Goal: Complete application form: Complete application form

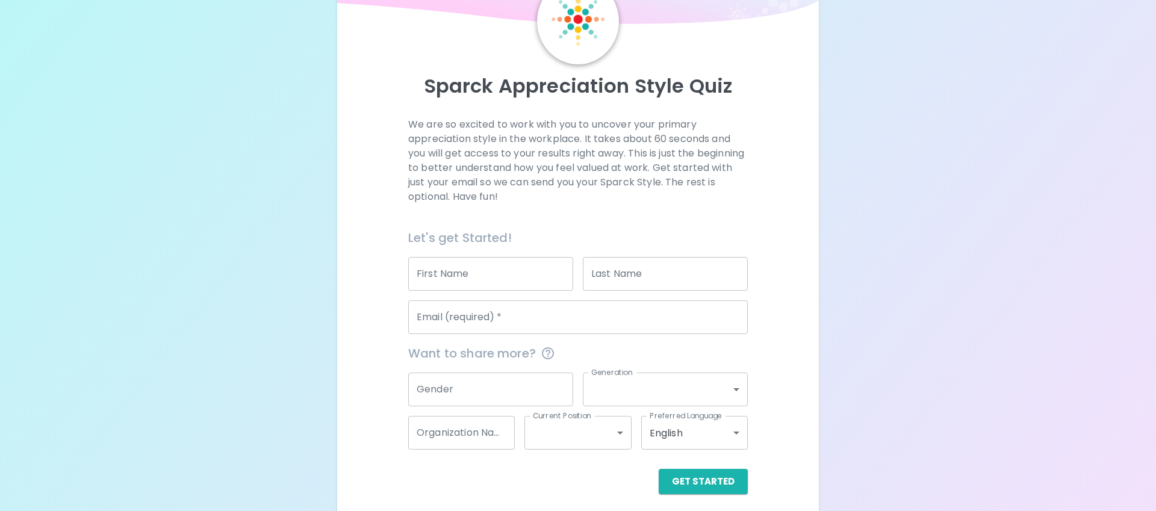
scroll to position [77, 0]
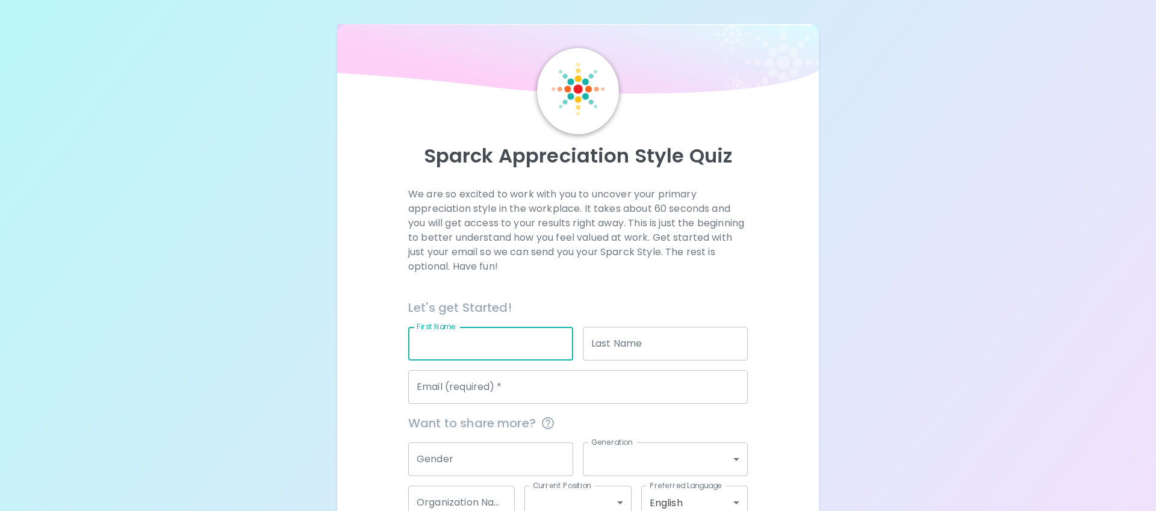
click at [502, 338] on input "First Name" at bounding box center [490, 344] width 165 height 34
type input "Stephane"
type input "[PERSON_NAME]"
type input "[EMAIL_ADDRESS][DOMAIN_NAME]"
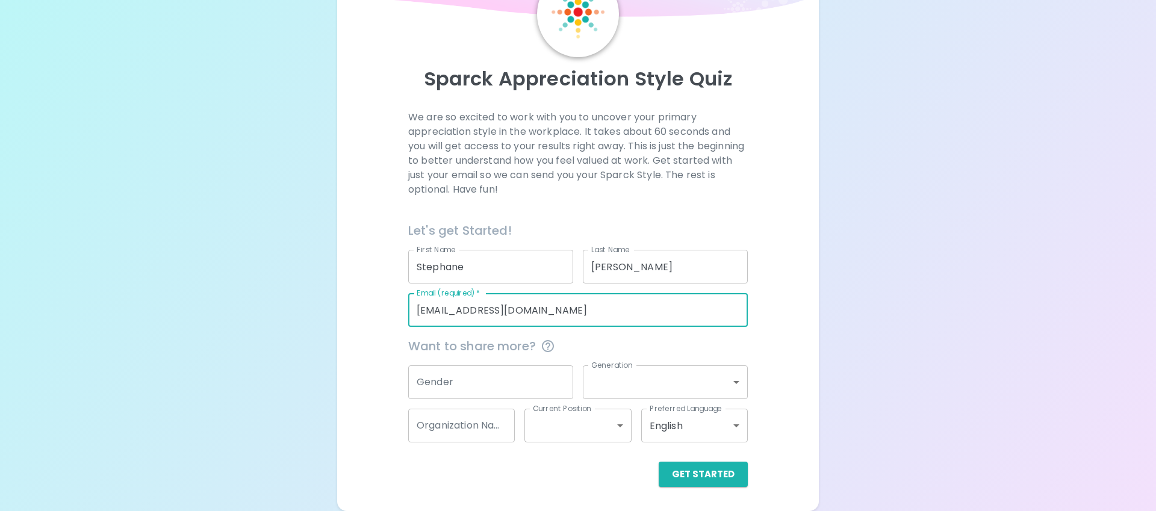
drag, startPoint x: 548, startPoint y: 314, endPoint x: 402, endPoint y: 296, distance: 147.5
click at [402, 296] on div "Email (required)   * [EMAIL_ADDRESS][DOMAIN_NAME] Email (required)   *" at bounding box center [573, 305] width 349 height 43
click at [302, 273] on div "Sparck Appreciation Style Quiz We are so excited to work with you to uncover yo…" at bounding box center [578, 217] width 1156 height 588
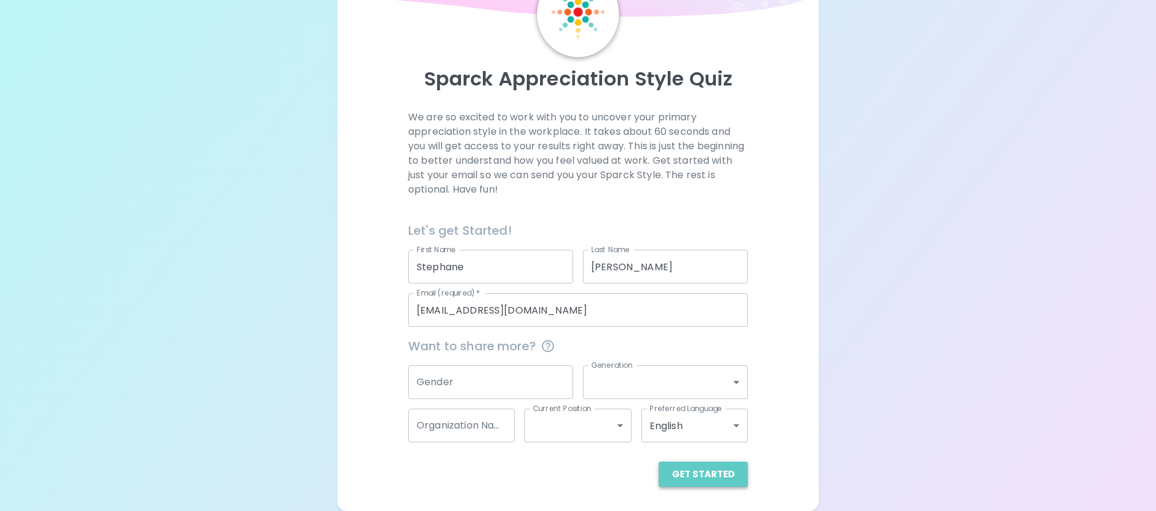
click at [718, 473] on button "Get Started" at bounding box center [703, 474] width 89 height 25
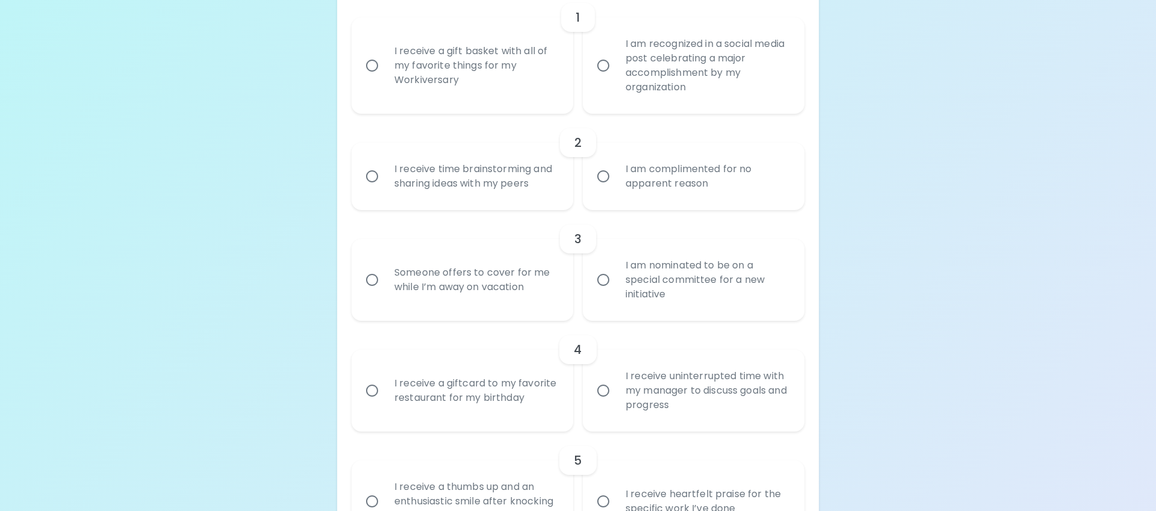
scroll to position [302, 0]
click at [639, 82] on div "I am recognized in a social media post celebrating a major accomplishment by my…" at bounding box center [707, 63] width 182 height 87
click at [616, 76] on input "I am recognized in a social media post celebrating a major accomplishment by my…" at bounding box center [603, 63] width 25 height 25
radio input "true"
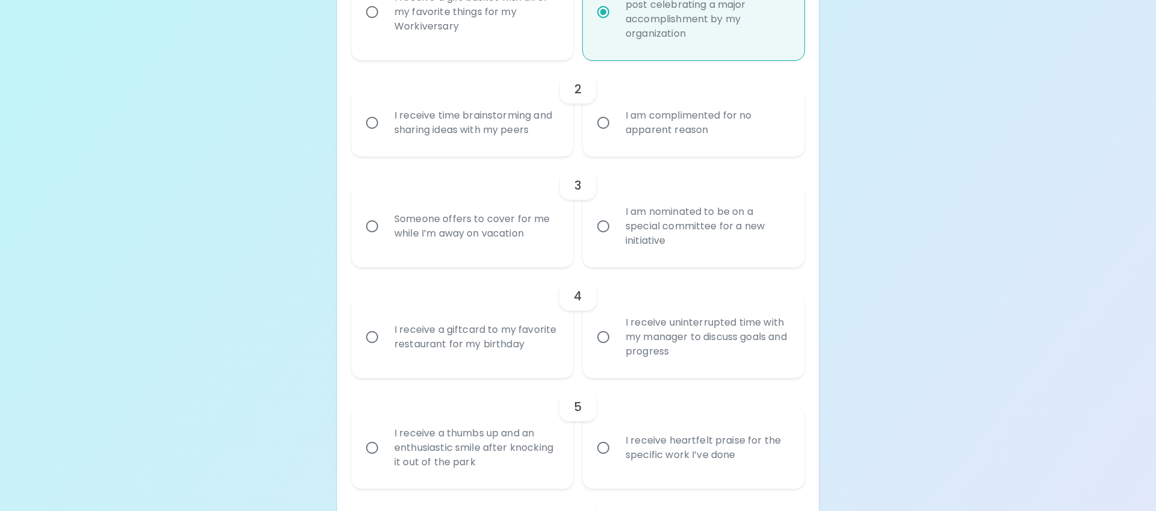
scroll to position [350, 0]
click at [509, 134] on div "I receive time brainstorming and sharing ideas with my peers" at bounding box center [476, 126] width 182 height 58
click at [385, 134] on input "I receive time brainstorming and sharing ideas with my peers" at bounding box center [372, 125] width 25 height 25
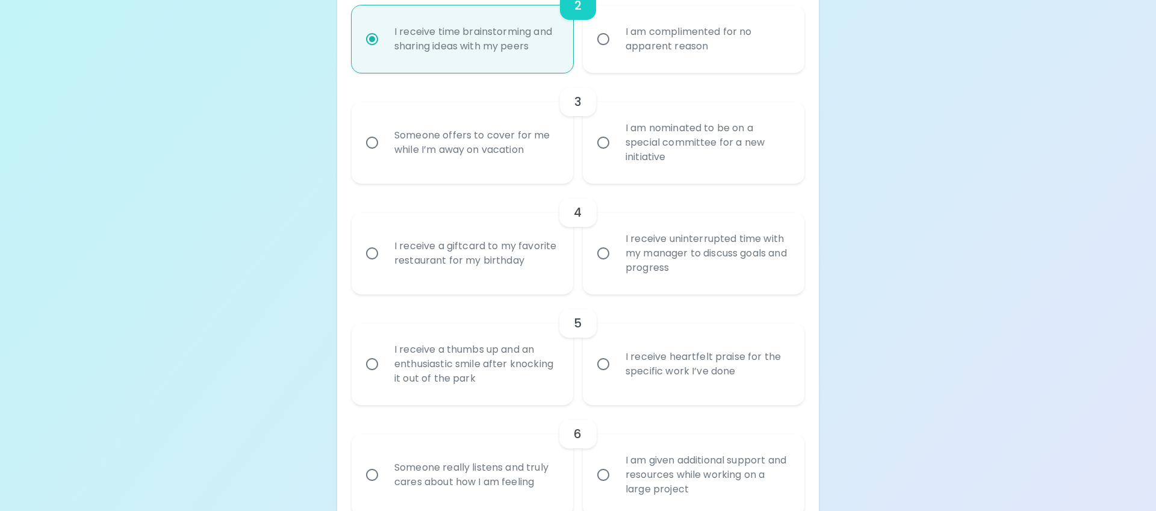
scroll to position [447, 0]
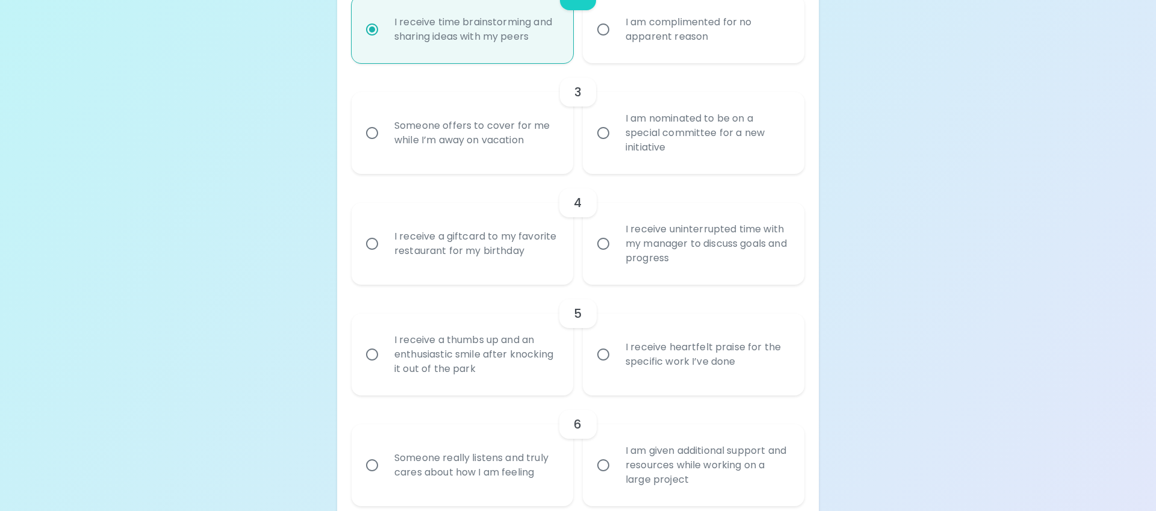
radio input "true"
click at [653, 136] on div "I am nominated to be on a special committee for a new initiative" at bounding box center [707, 133] width 182 height 72
click at [616, 136] on input "I am nominated to be on a special committee for a new initiative" at bounding box center [603, 132] width 25 height 25
radio input "false"
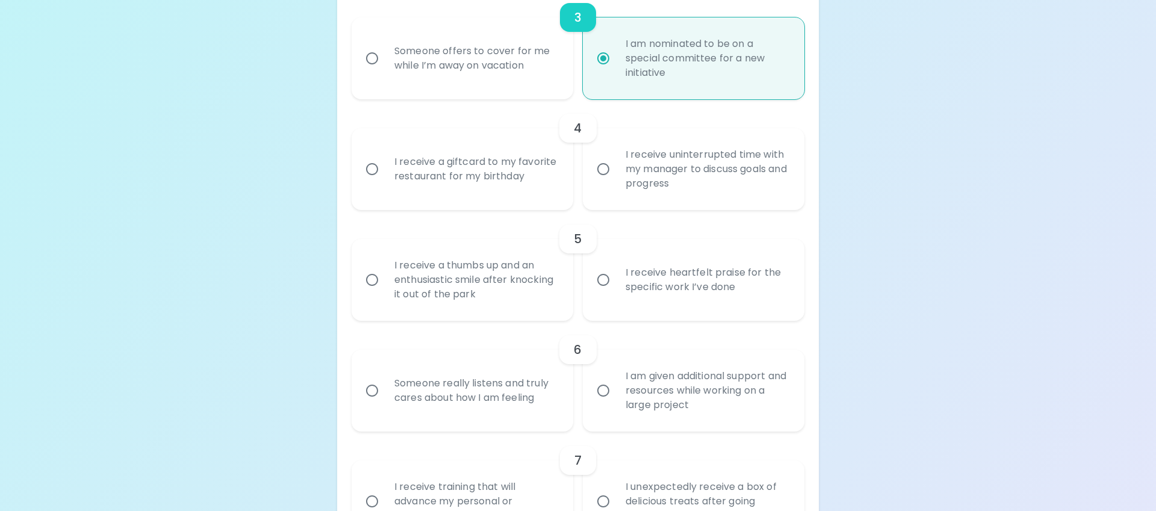
scroll to position [543, 0]
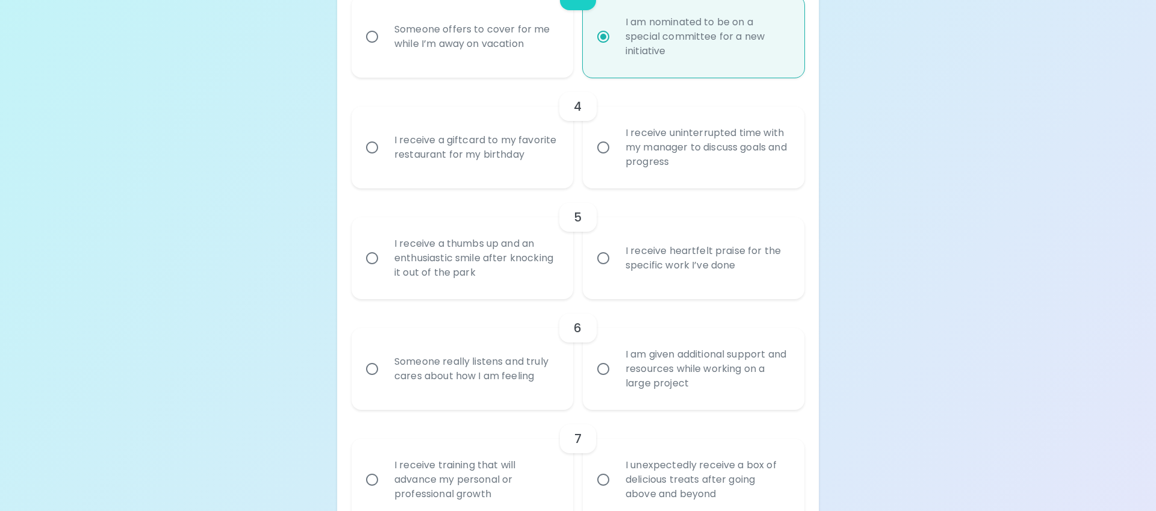
radio input "true"
click at [509, 149] on div "I receive a giftcard to my favorite restaurant for my birthday" at bounding box center [476, 148] width 182 height 58
click at [385, 149] on input "I receive a giftcard to my favorite restaurant for my birthday" at bounding box center [372, 147] width 25 height 25
radio input "false"
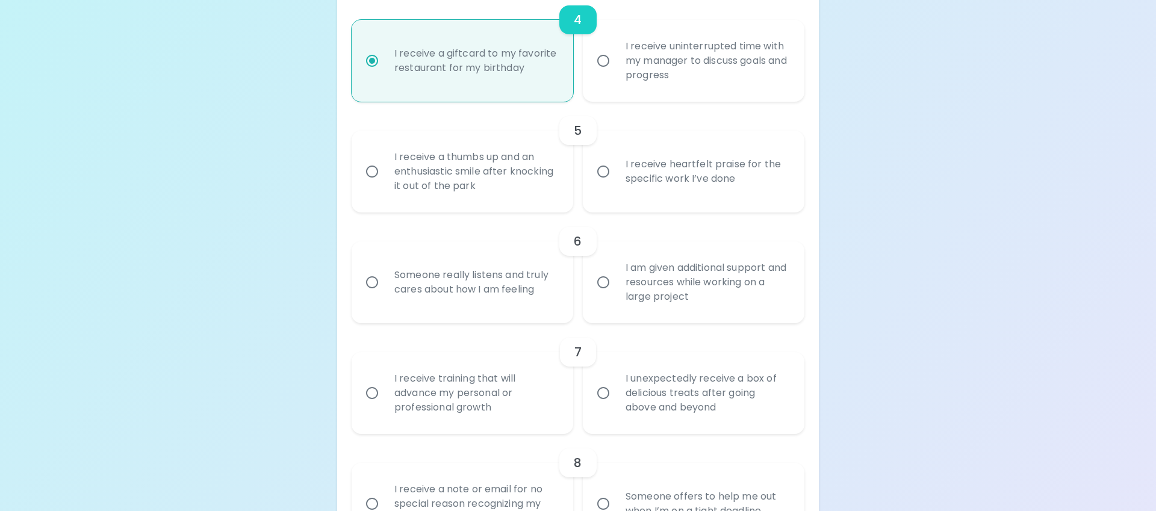
scroll to position [640, 0]
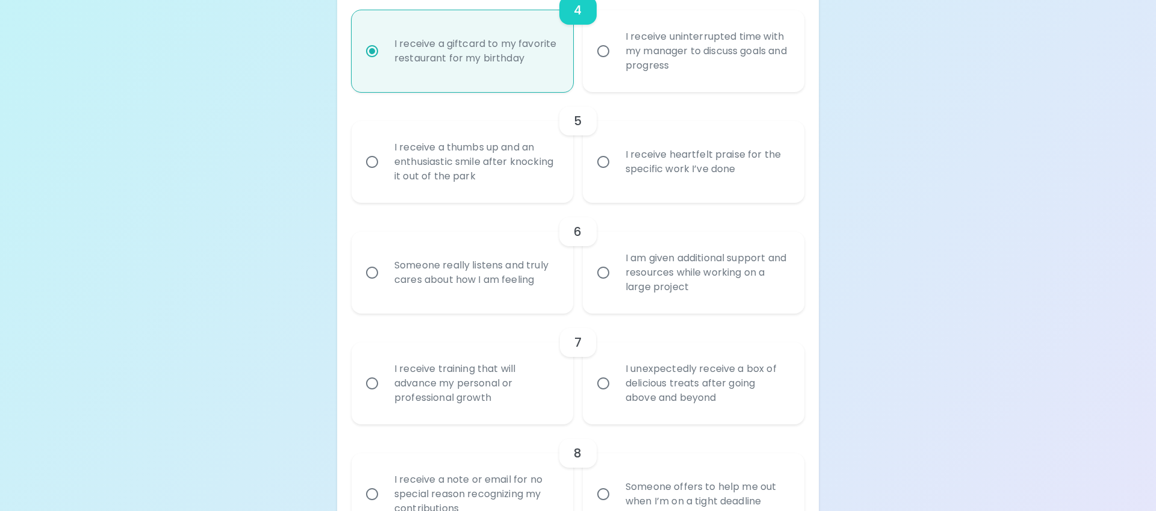
radio input "true"
click at [654, 170] on div "I receive heartfelt praise for the specific work I’ve done" at bounding box center [707, 162] width 182 height 58
click at [616, 170] on input "I receive heartfelt praise for the specific work I’ve done" at bounding box center [603, 161] width 25 height 25
radio input "false"
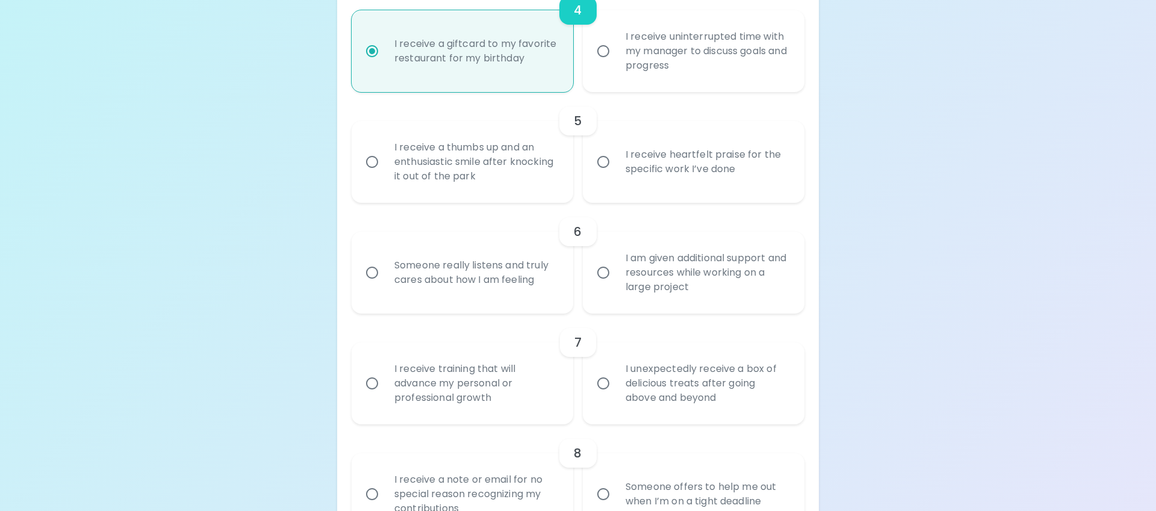
radio input "false"
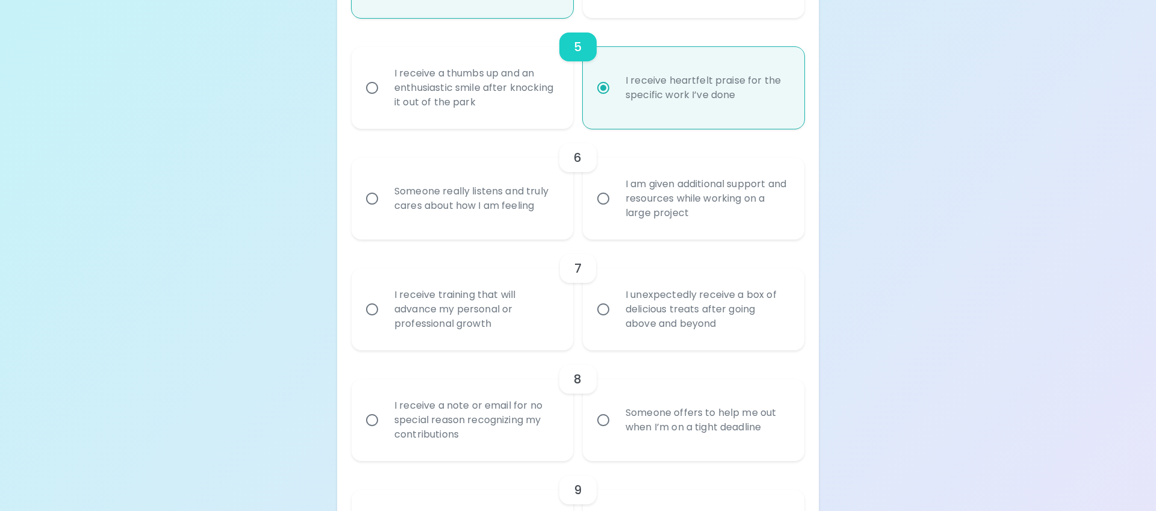
scroll to position [736, 0]
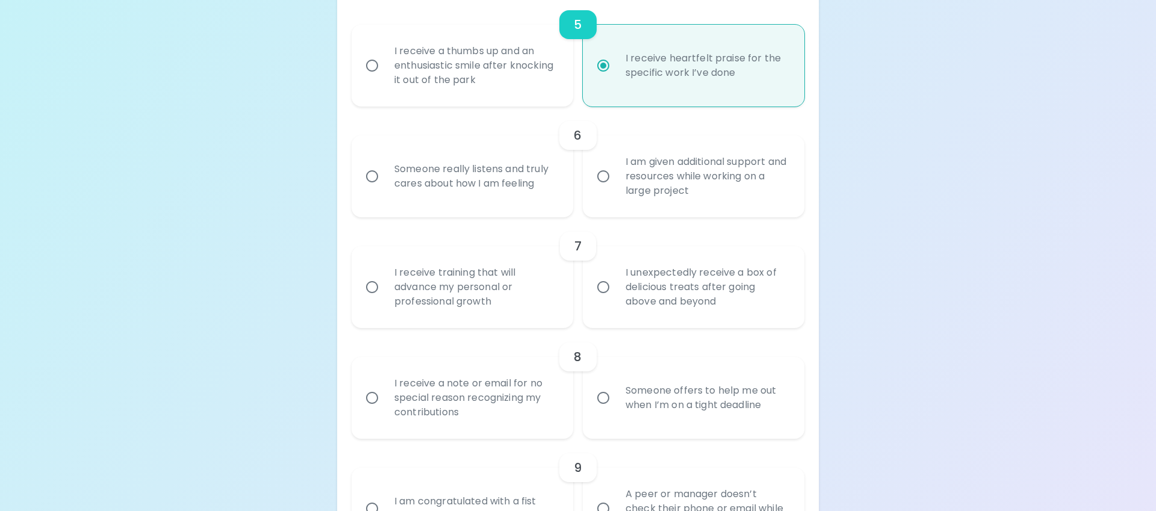
radio input "true"
click at [634, 173] on div "I am given additional support and resources while working on a large project" at bounding box center [707, 176] width 182 height 72
click at [616, 173] on input "I am given additional support and resources while working on a large project" at bounding box center [603, 176] width 25 height 25
radio input "false"
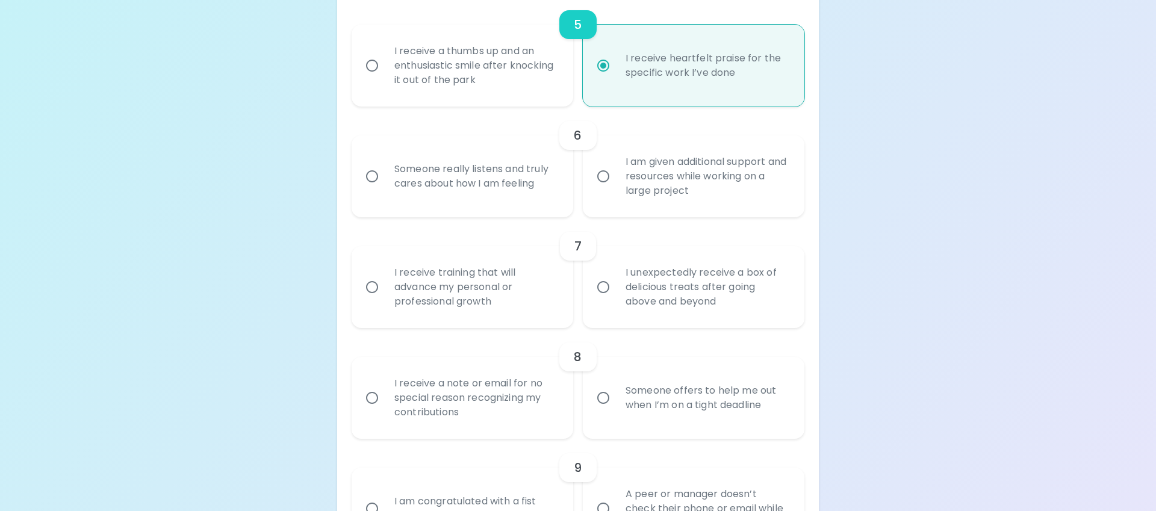
radio input "false"
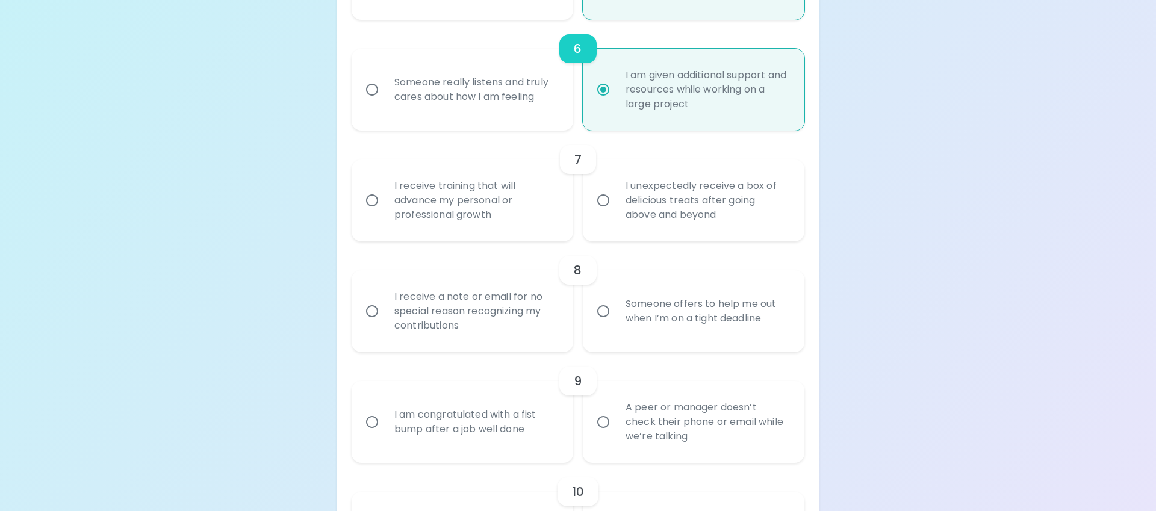
scroll to position [832, 0]
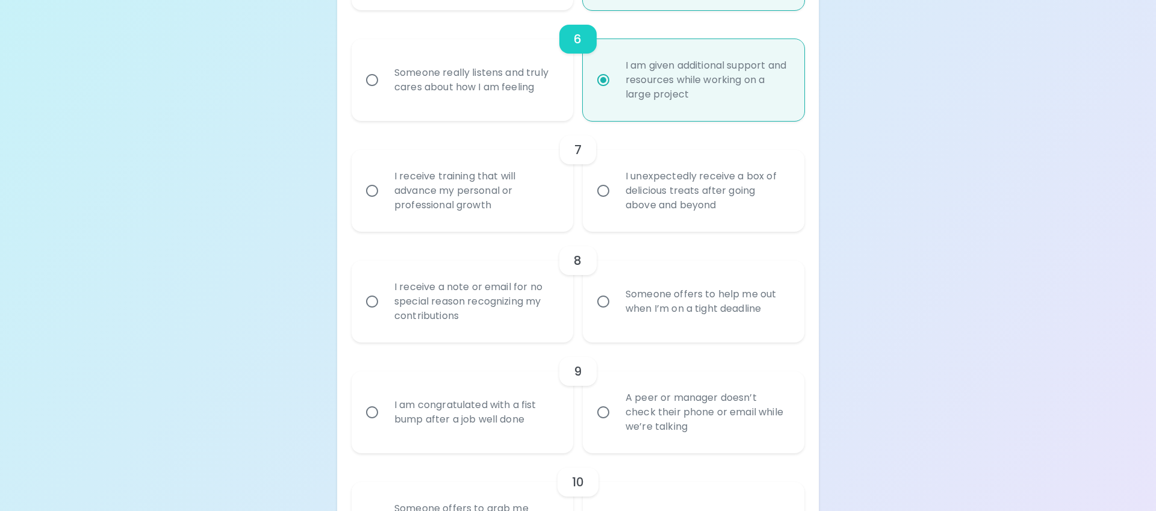
radio input "true"
click at [468, 195] on div "I receive training that will advance my personal or professional growth" at bounding box center [476, 191] width 182 height 72
click at [385, 195] on input "I receive training that will advance my personal or professional growth" at bounding box center [372, 190] width 25 height 25
radio input "false"
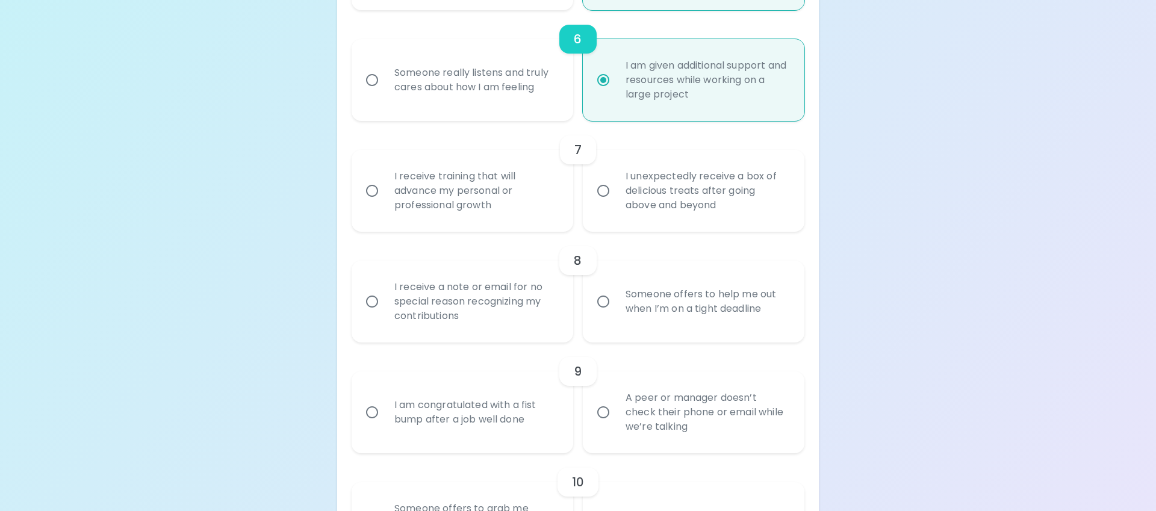
radio input "false"
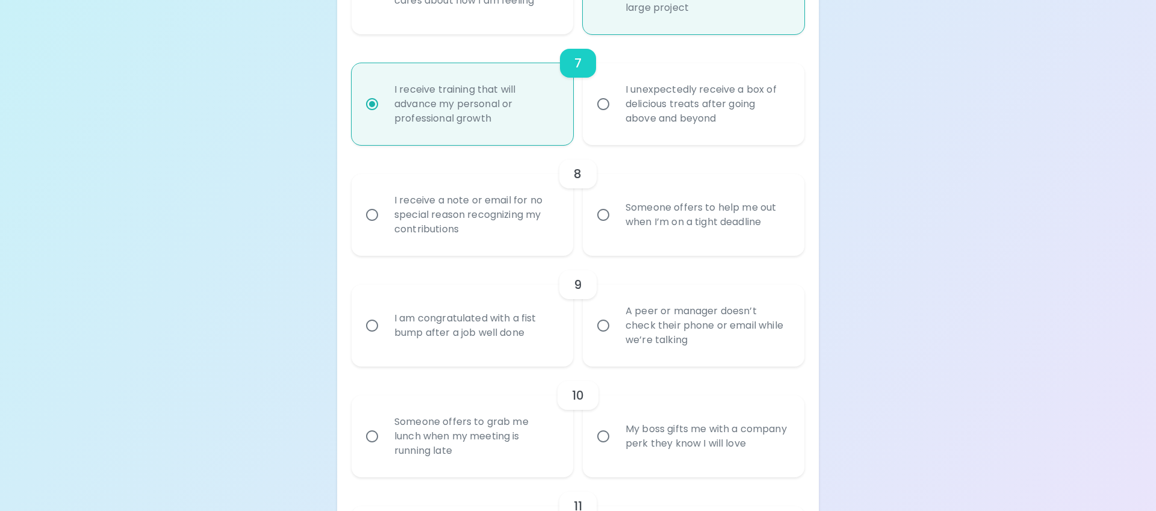
scroll to position [929, 0]
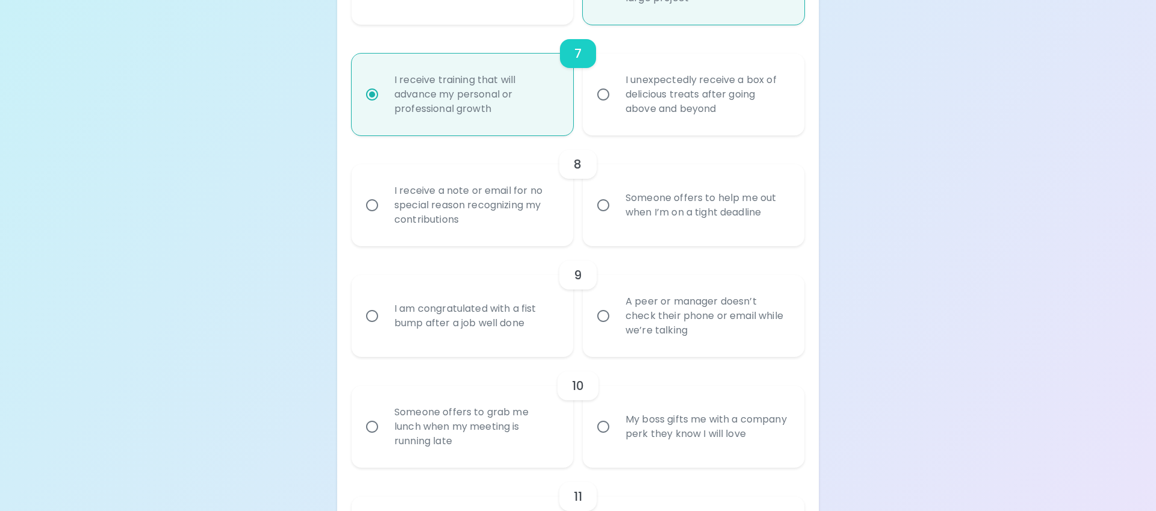
radio input "true"
click at [643, 219] on div "Someone offers to help me out when I’m on a tight deadline" at bounding box center [707, 205] width 182 height 58
click at [616, 218] on input "Someone offers to help me out when I’m on a tight deadline" at bounding box center [603, 205] width 25 height 25
radio input "false"
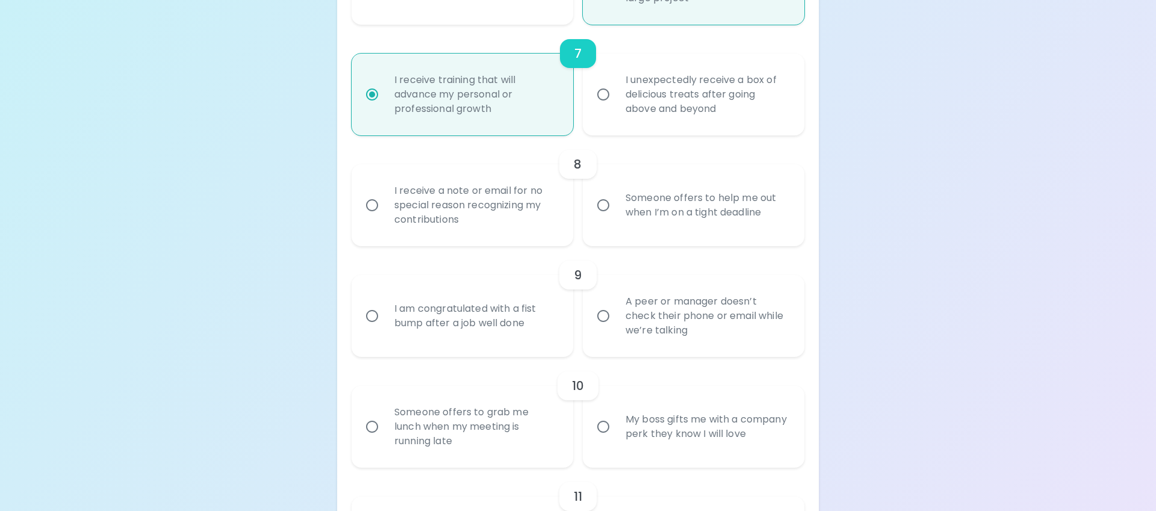
radio input "false"
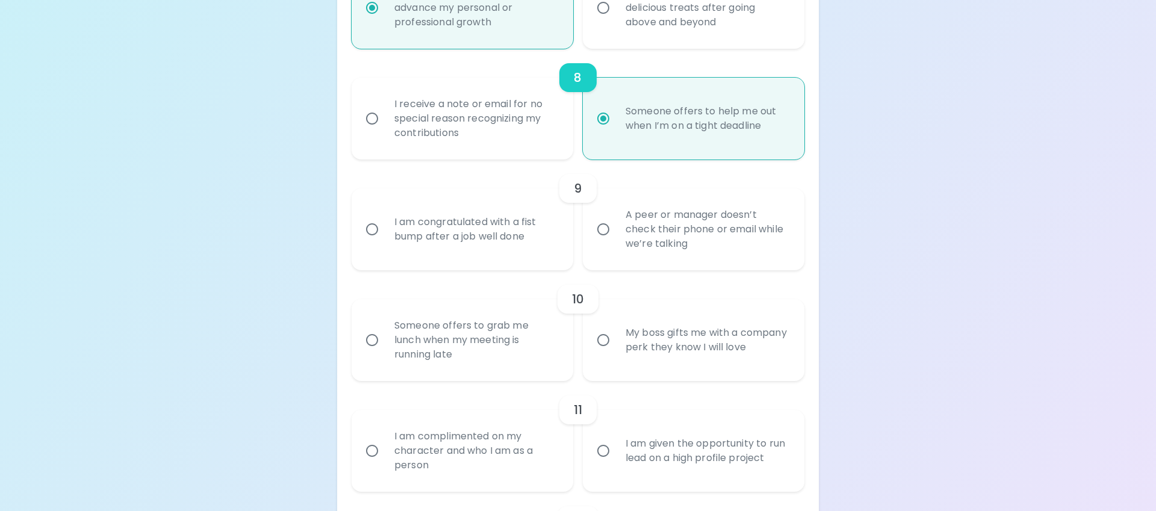
scroll to position [1025, 0]
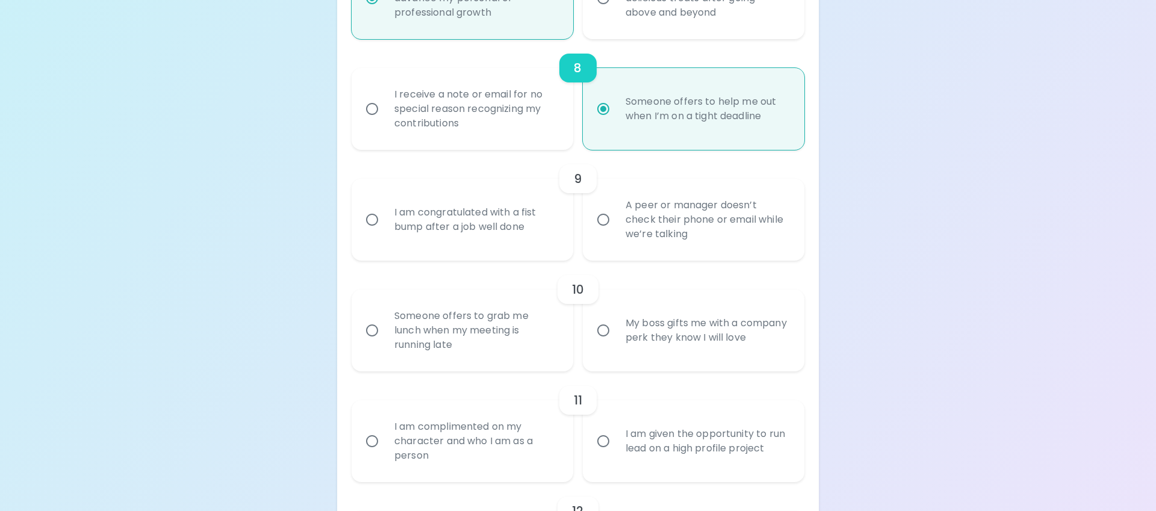
radio input "true"
click at [661, 235] on div "A peer or manager doesn’t check their phone or email while we’re talking" at bounding box center [707, 220] width 182 height 72
click at [616, 232] on input "A peer or manager doesn’t check their phone or email while we’re talking" at bounding box center [603, 219] width 25 height 25
radio input "false"
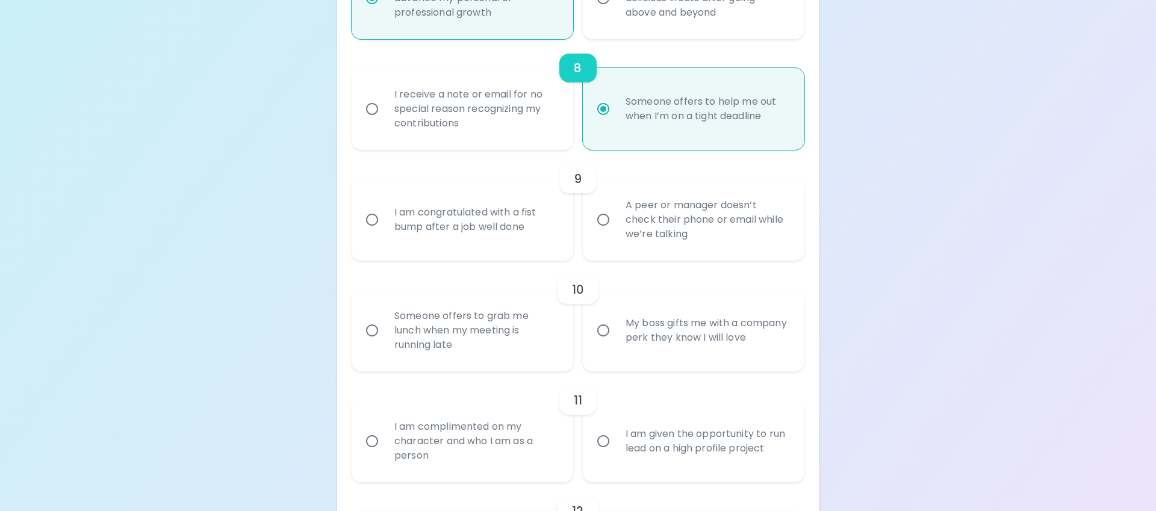
radio input "false"
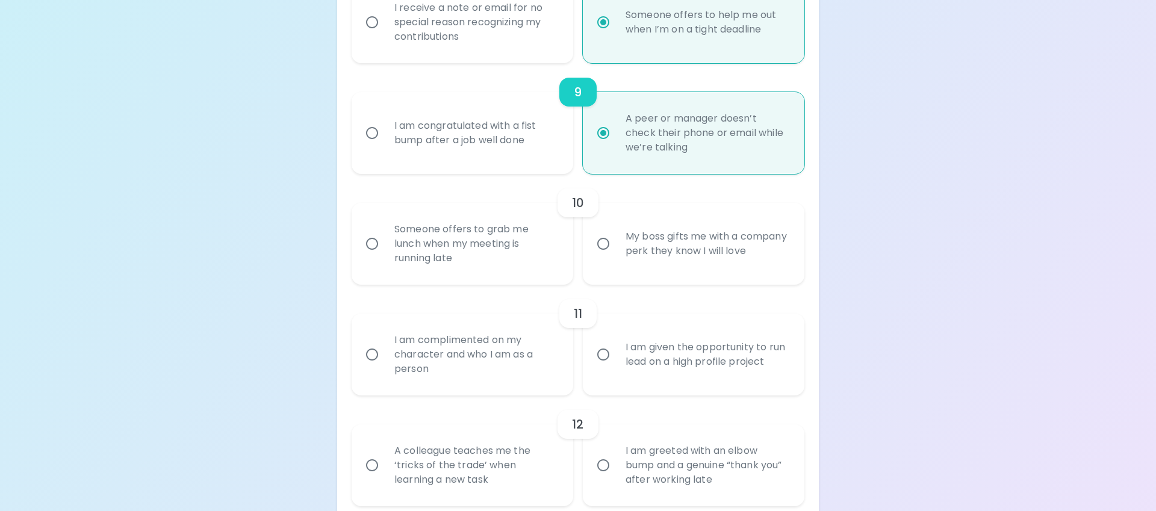
scroll to position [1121, 0]
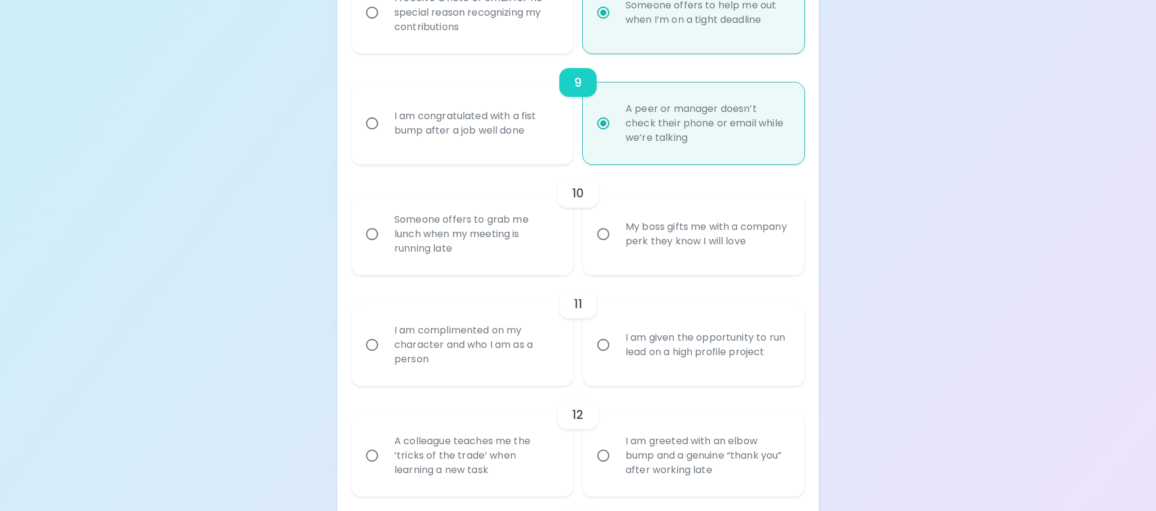
radio input "true"
click at [673, 232] on div "My boss gifts me with a company perk they know I will love" at bounding box center [707, 234] width 182 height 58
click at [616, 232] on input "My boss gifts me with a company perk they know I will love" at bounding box center [603, 234] width 25 height 25
radio input "false"
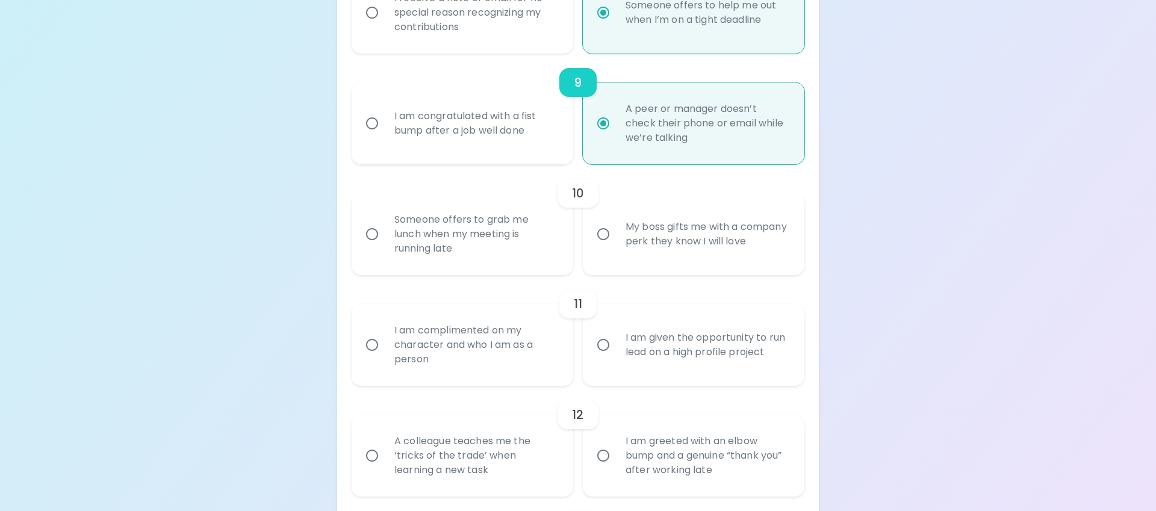
radio input "false"
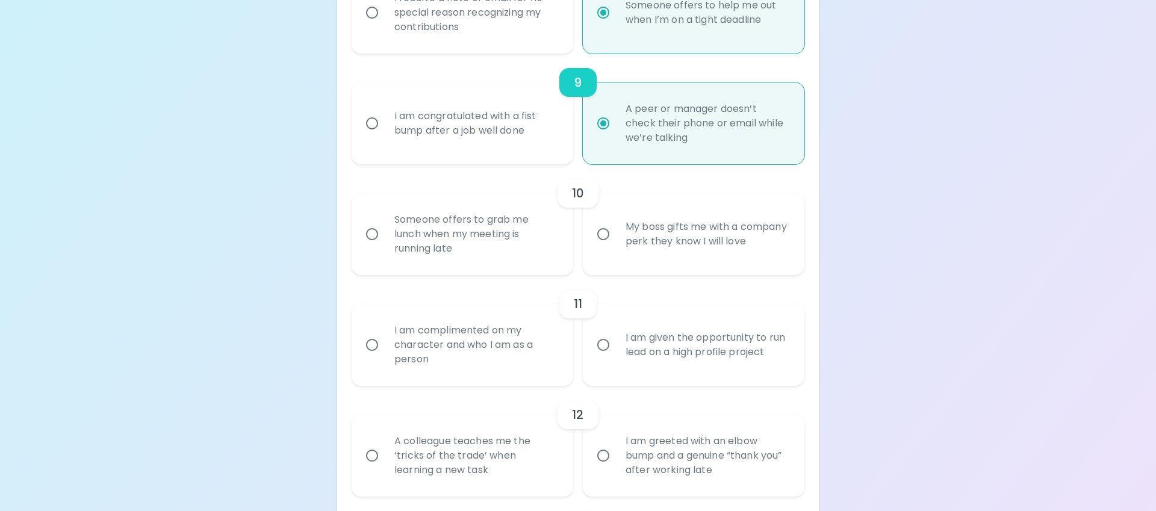
radio input "false"
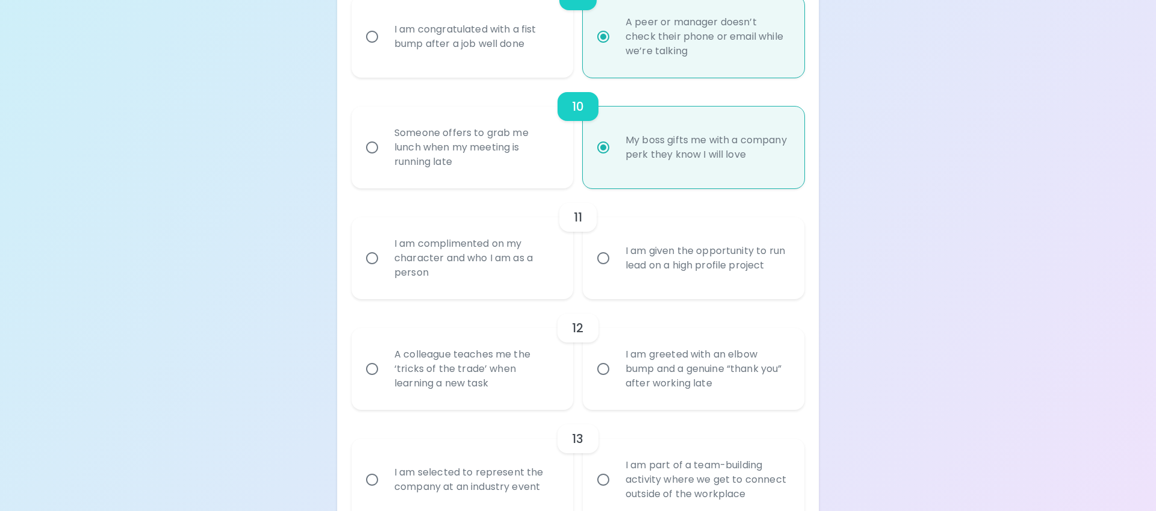
scroll to position [1218, 0]
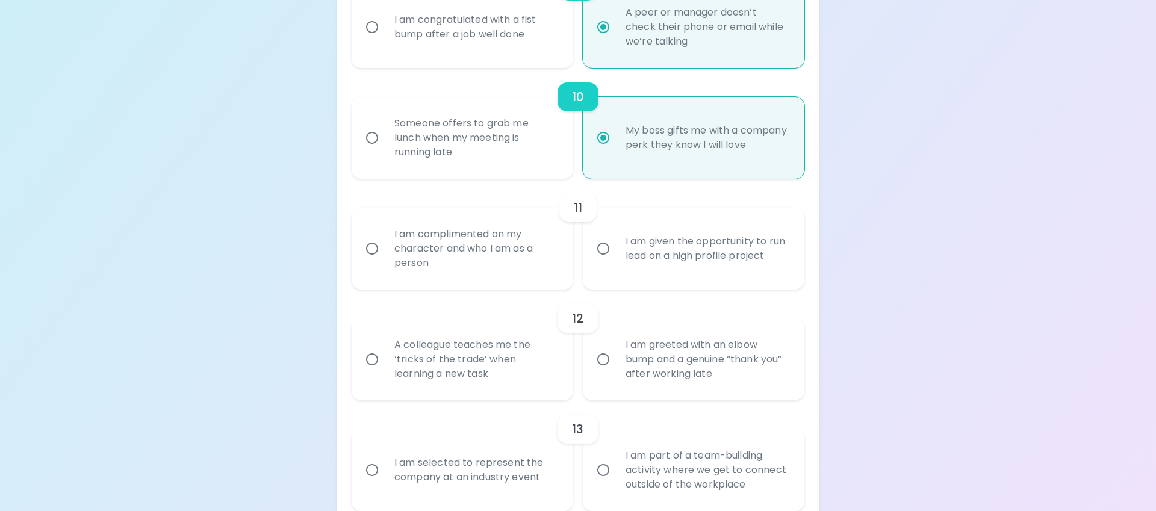
radio input "true"
click at [658, 256] on div "I am given the opportunity to run lead on a high profile project" at bounding box center [707, 249] width 182 height 58
click at [616, 256] on input "I am given the opportunity to run lead on a high profile project" at bounding box center [603, 248] width 25 height 25
radio input "false"
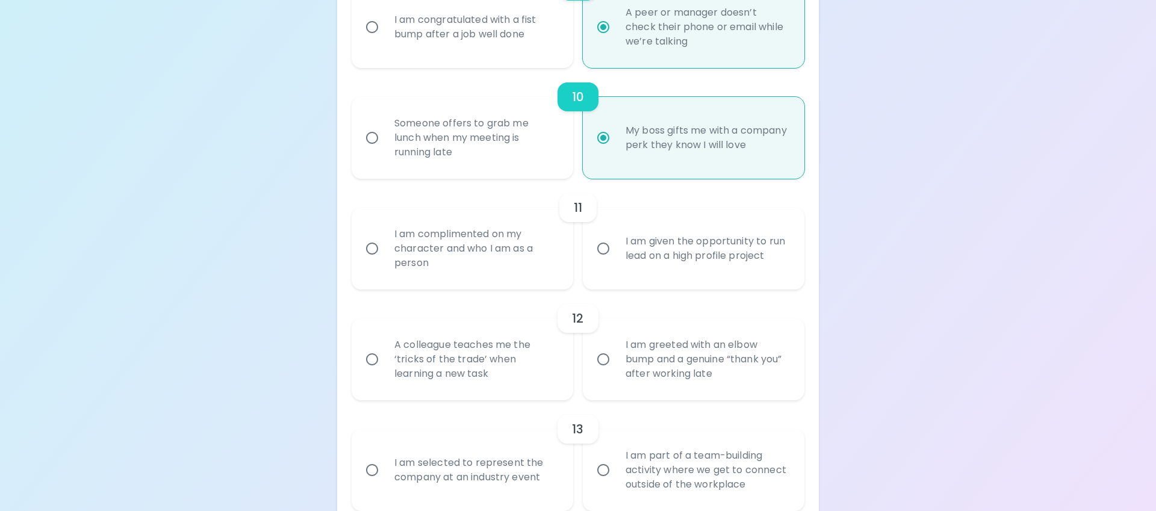
radio input "false"
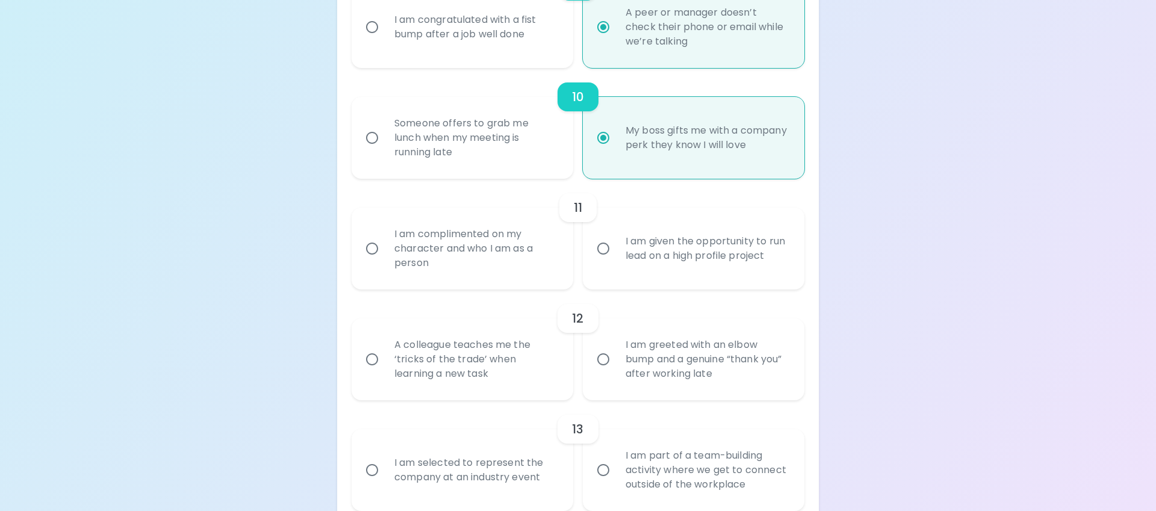
radio input "false"
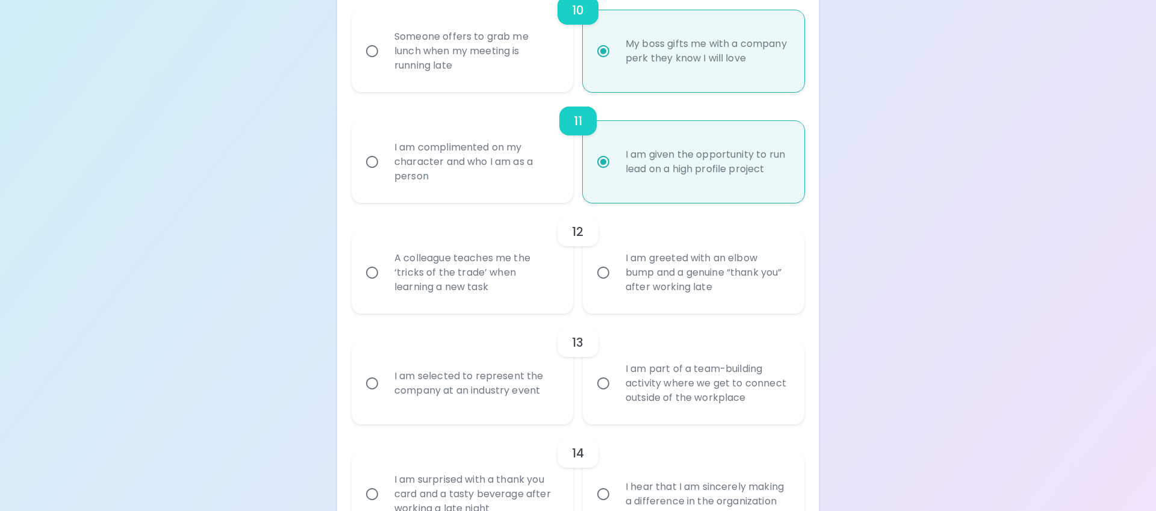
scroll to position [1314, 0]
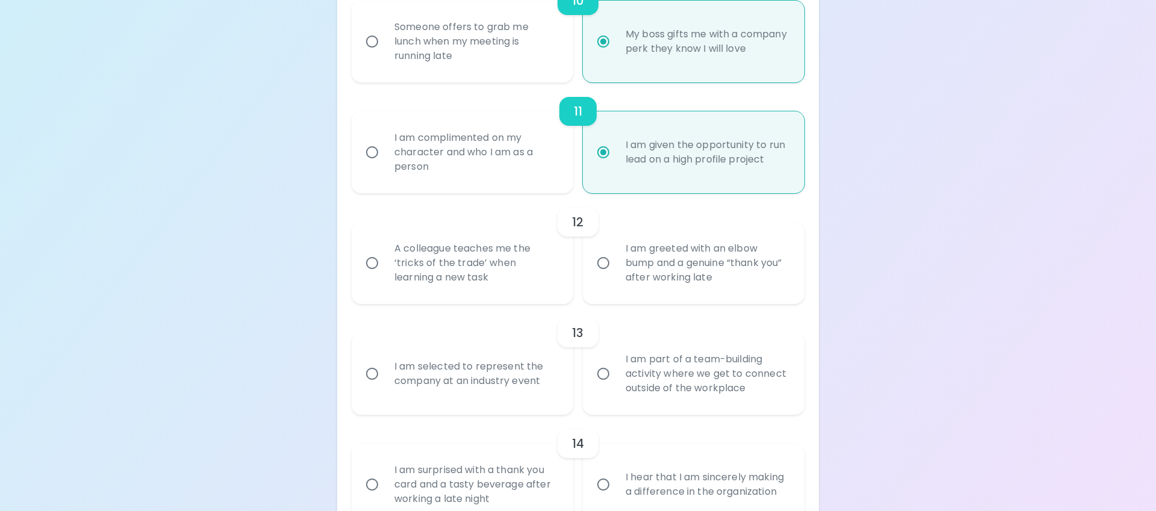
radio input "true"
click at [644, 251] on div "I am greeted with an elbow bump and a genuine “thank you” after working late" at bounding box center [707, 263] width 182 height 72
click at [616, 251] on input "I am greeted with an elbow bump and a genuine “thank you” after working late" at bounding box center [603, 263] width 25 height 25
radio input "false"
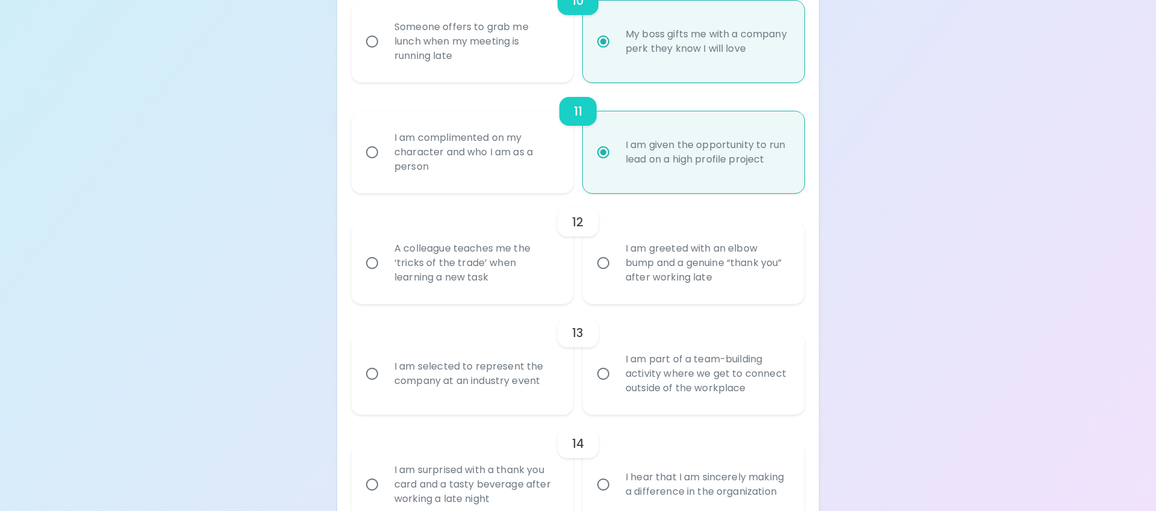
radio input "false"
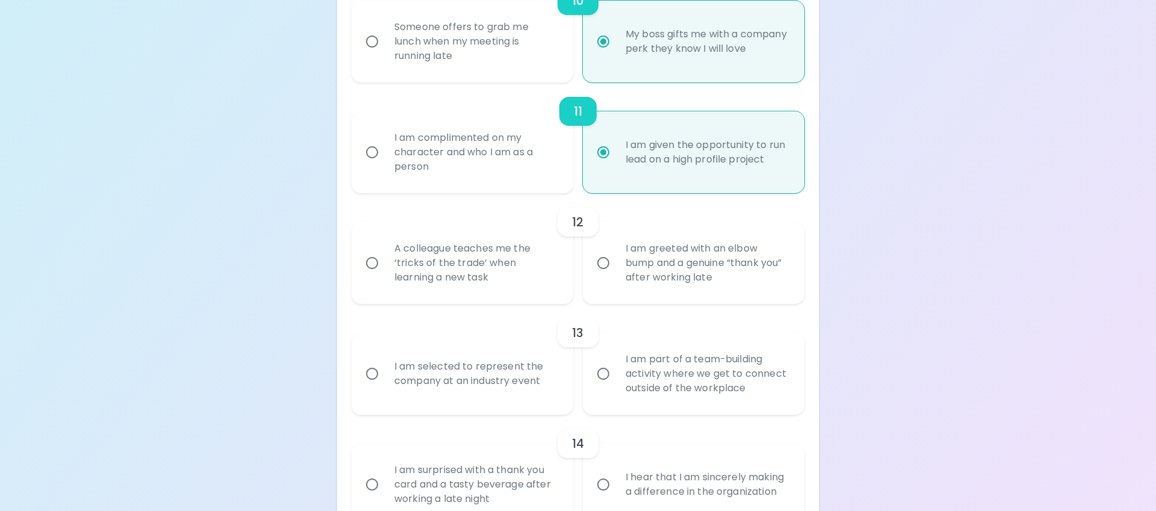
radio input "false"
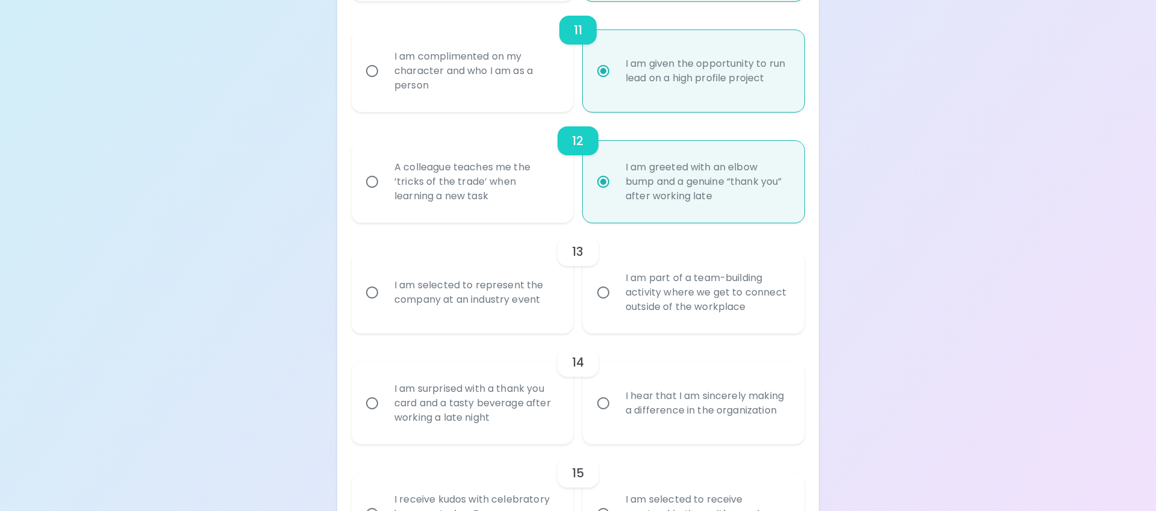
scroll to position [1410, 0]
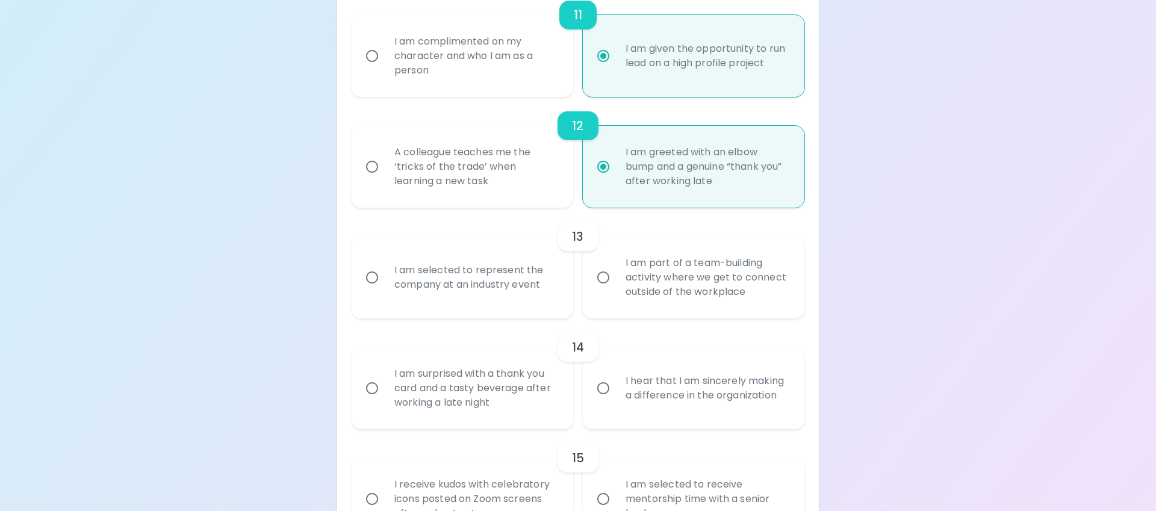
radio input "true"
click at [463, 285] on div "I am selected to represent the company at an industry event" at bounding box center [476, 278] width 182 height 58
click at [385, 285] on input "I am selected to represent the company at an industry event" at bounding box center [372, 277] width 25 height 25
radio input "false"
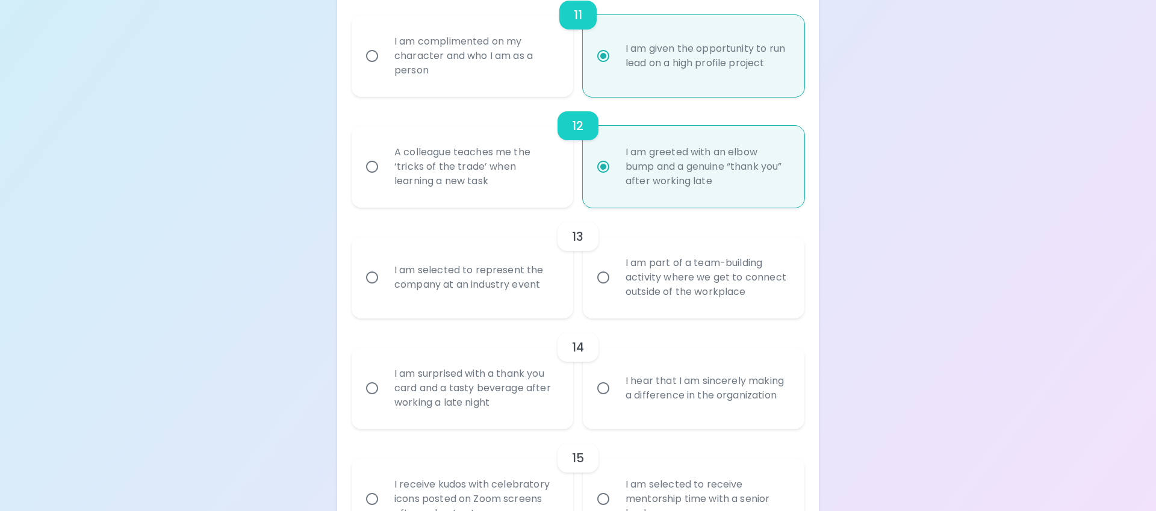
radio input "false"
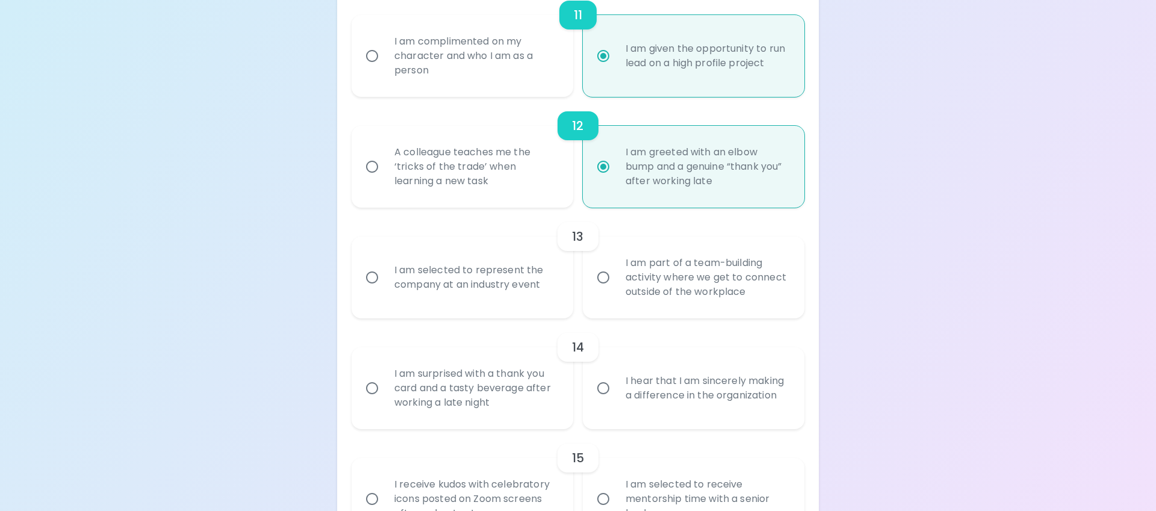
radio input "false"
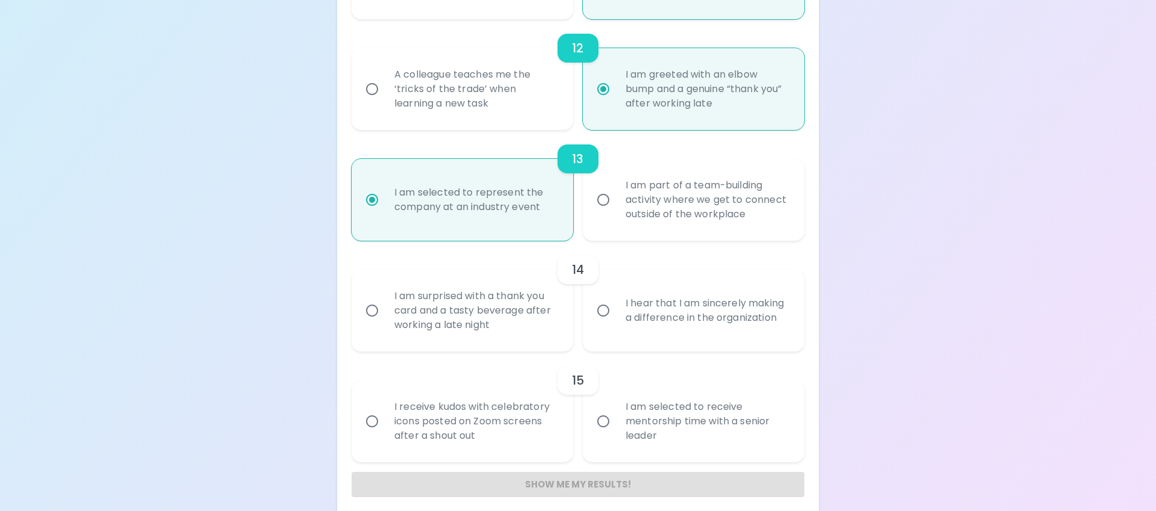
scroll to position [1498, 0]
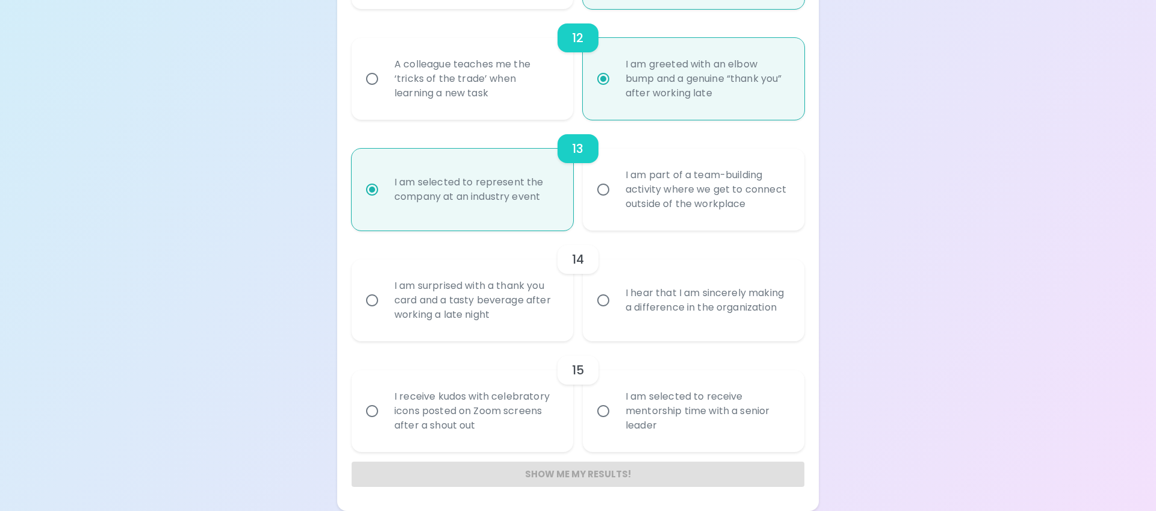
radio input "true"
click at [679, 312] on div "I hear that I am sincerely making a difference in the organization" at bounding box center [707, 301] width 182 height 58
click at [616, 312] on input "I hear that I am sincerely making a difference in the organization" at bounding box center [603, 300] width 25 height 25
radio input "false"
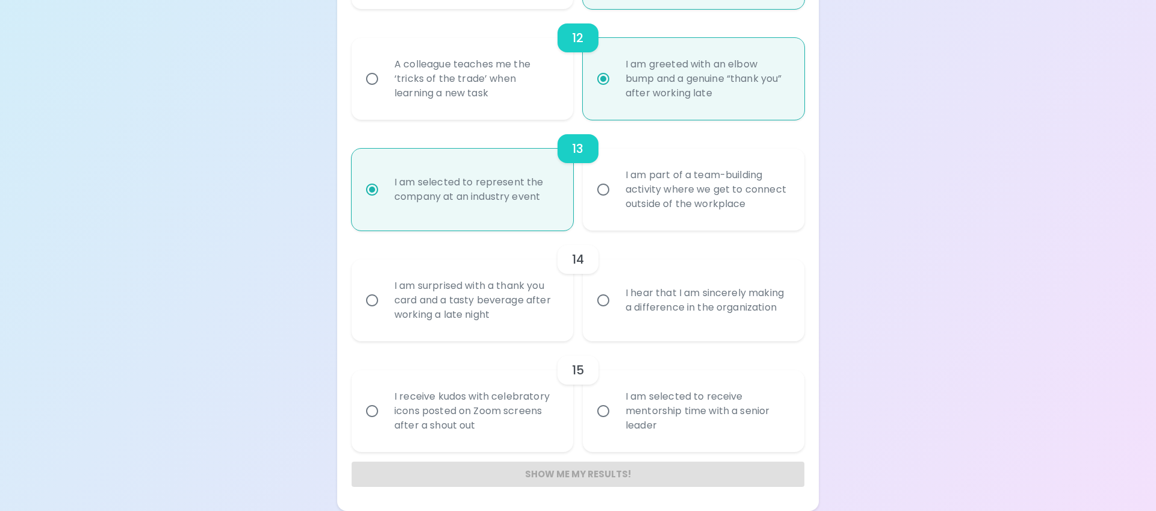
radio input "false"
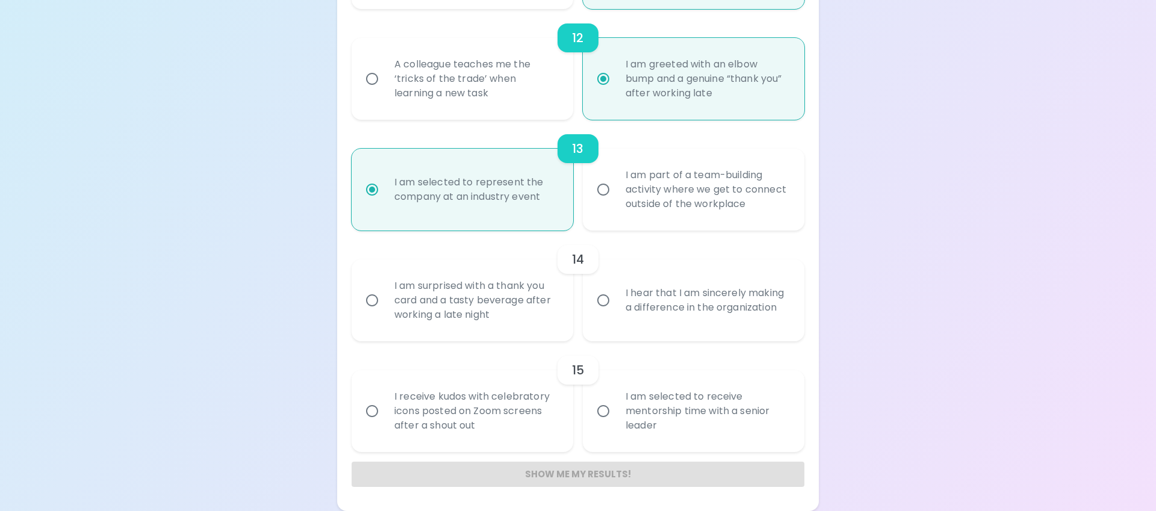
radio input "false"
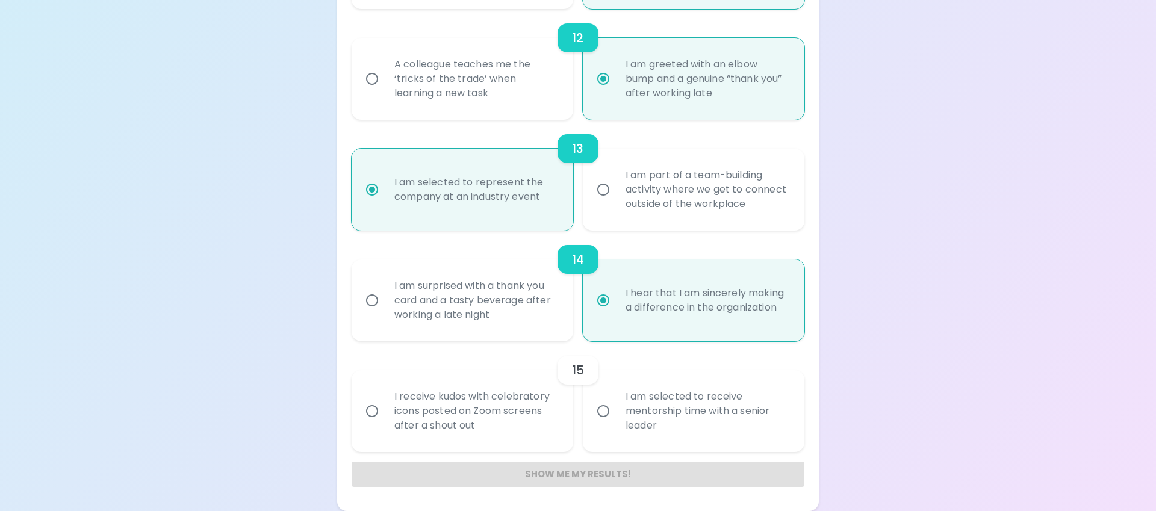
radio input "true"
click at [629, 411] on div "I am selected to receive mentorship time with a senior leader" at bounding box center [707, 411] width 182 height 72
click at [616, 411] on input "I am selected to receive mentorship time with a senior leader" at bounding box center [603, 411] width 25 height 25
radio input "false"
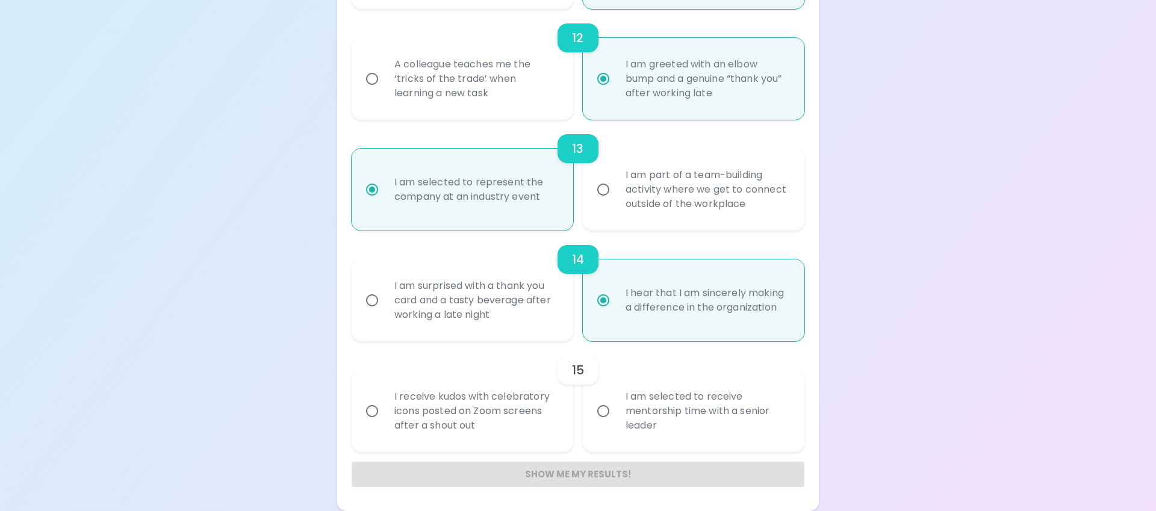
radio input "false"
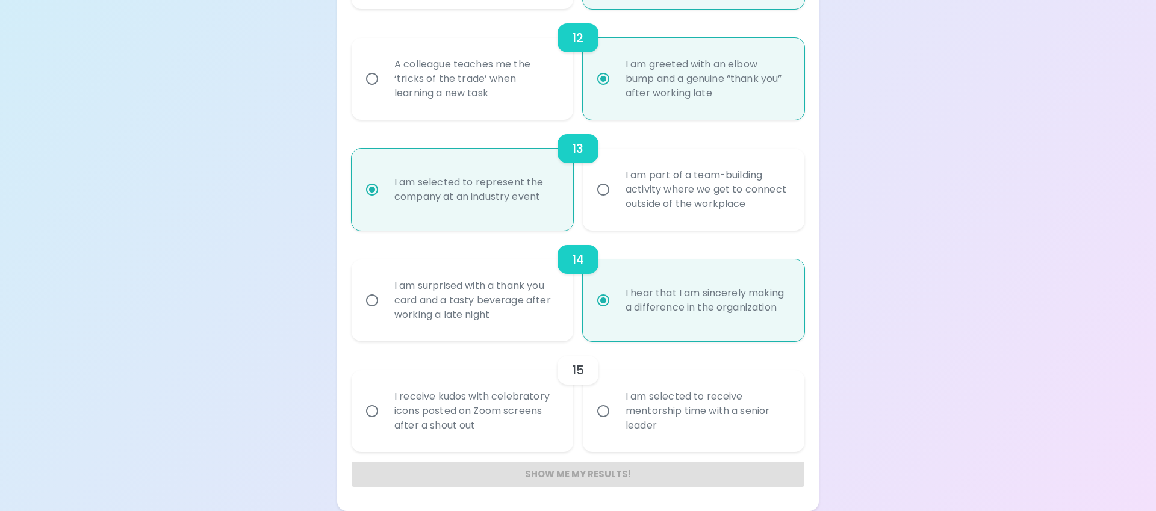
radio input "false"
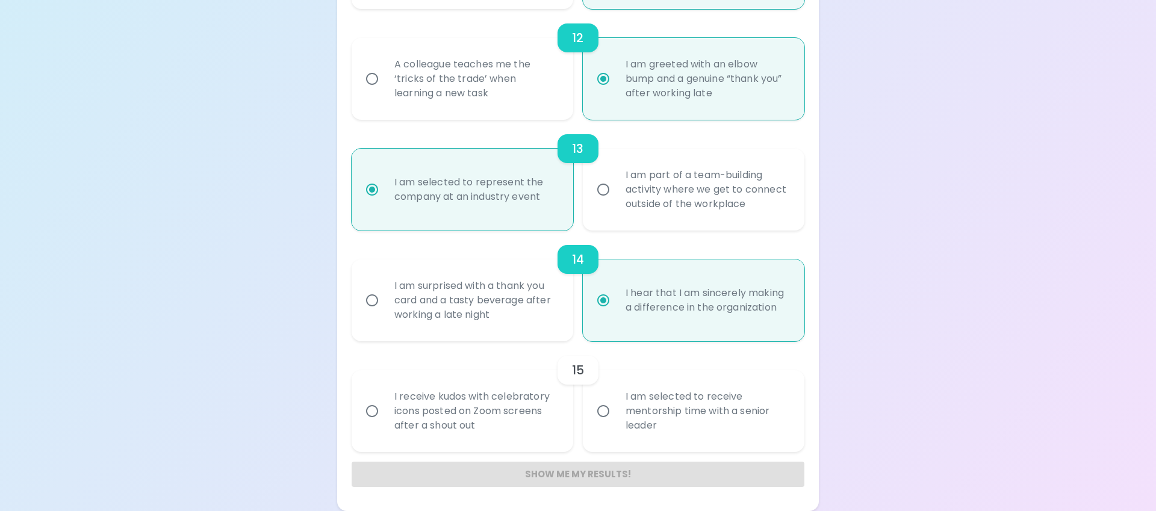
radio input "false"
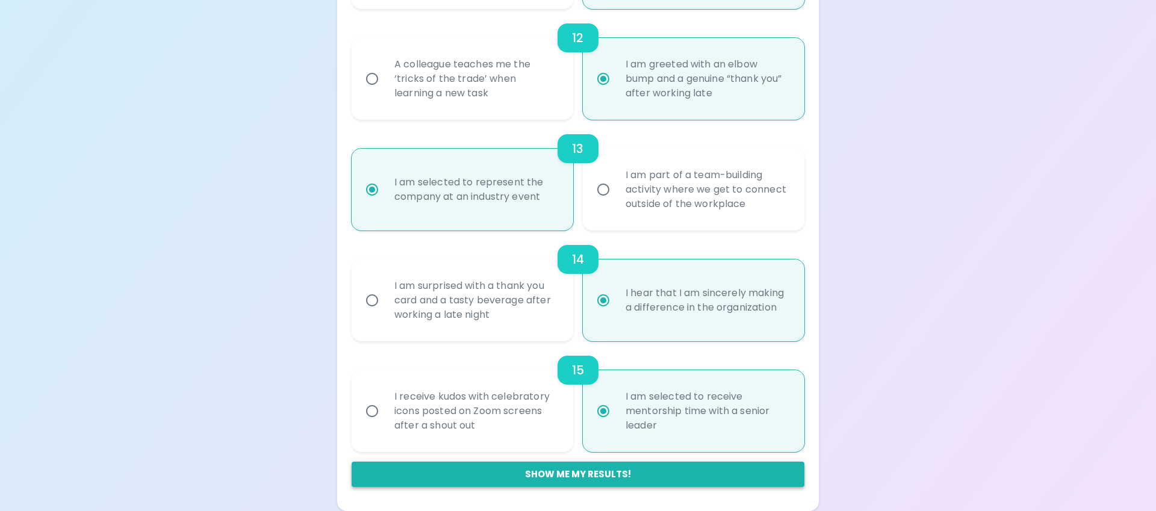
radio input "true"
click at [601, 478] on button "Show me my results!" at bounding box center [578, 474] width 453 height 25
radio input "false"
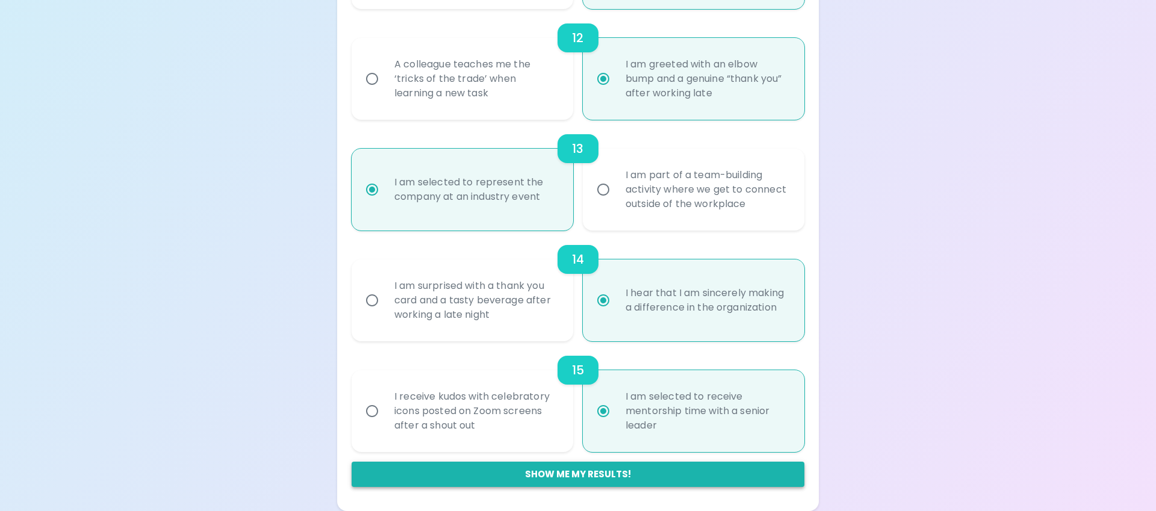
radio input "false"
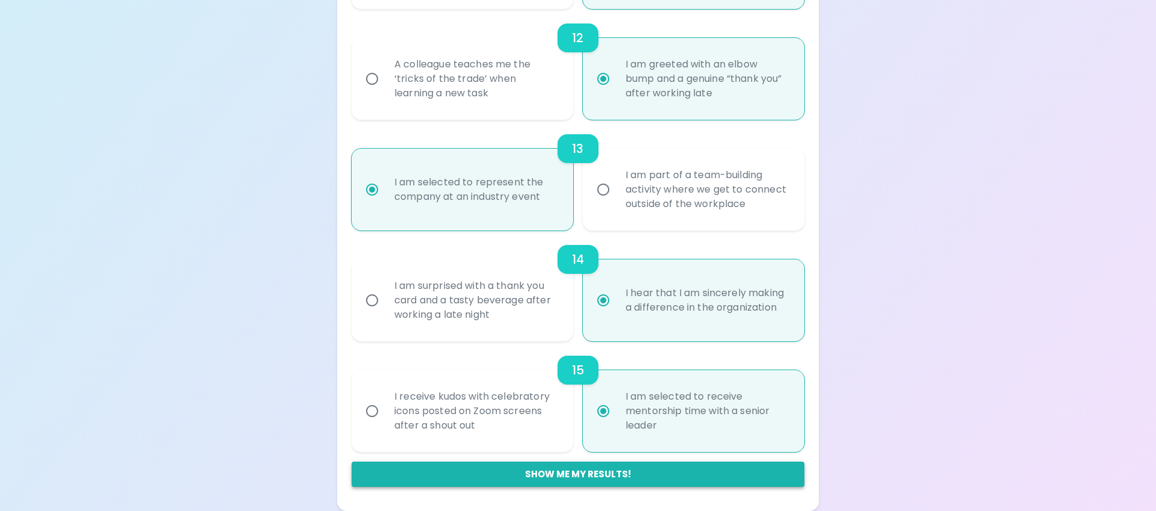
radio input "false"
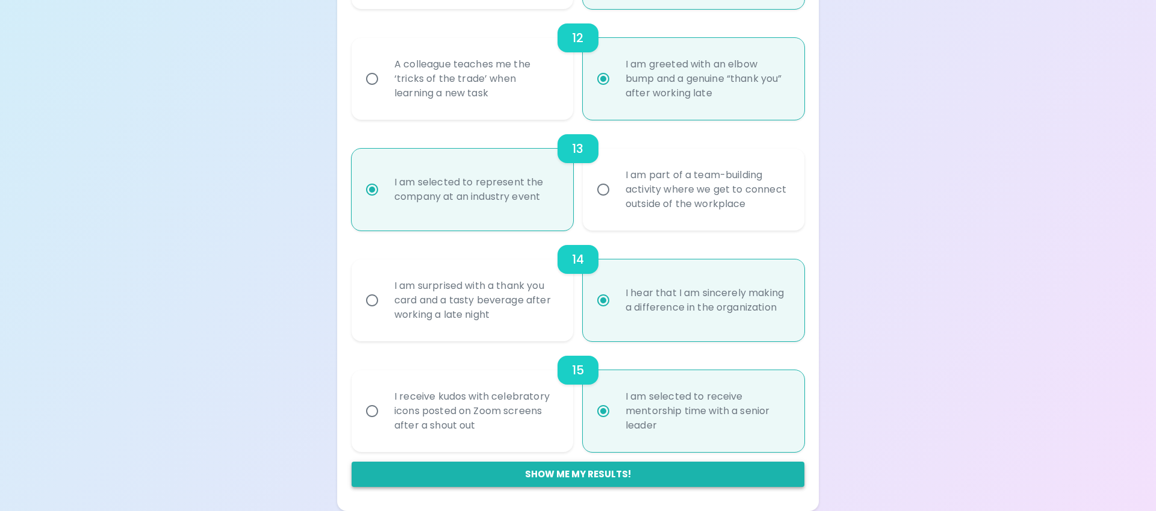
radio input "false"
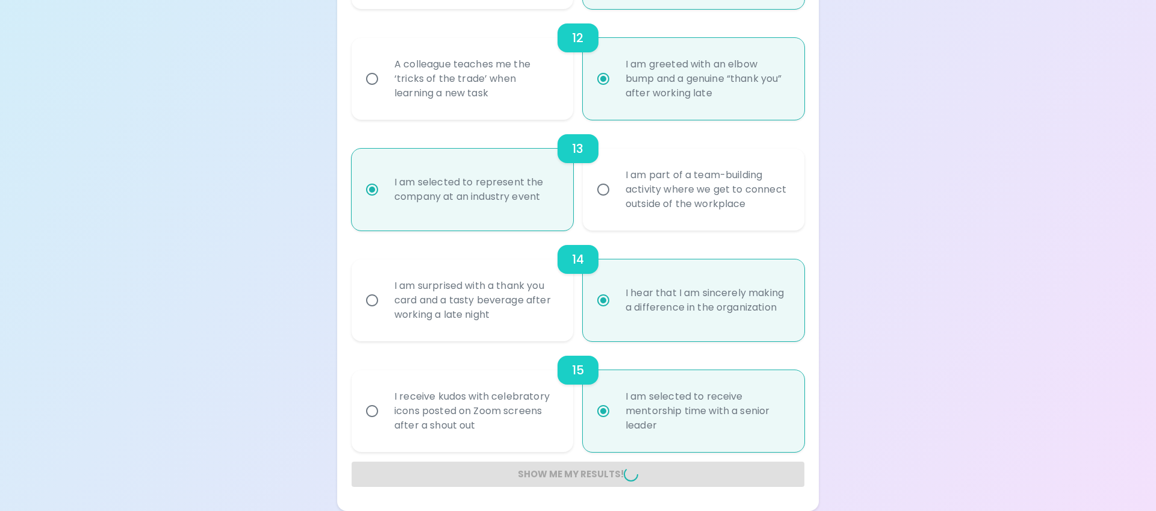
radio input "false"
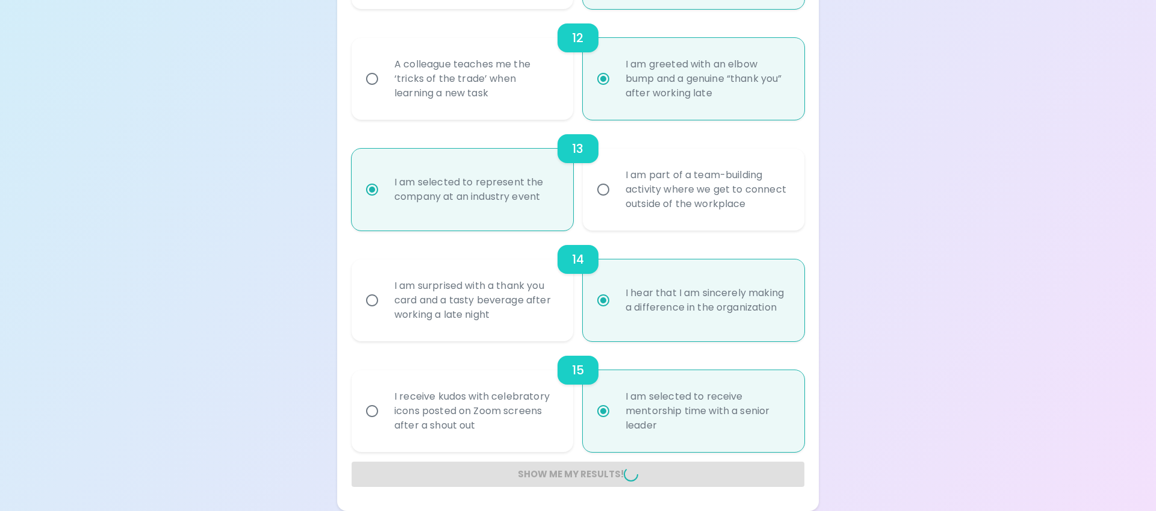
radio input "false"
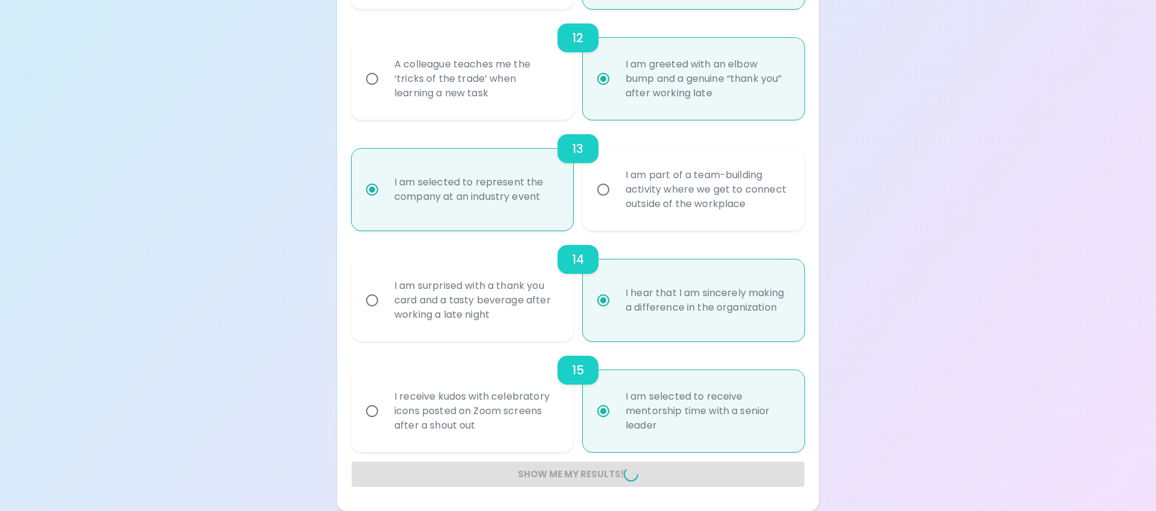
radio input "false"
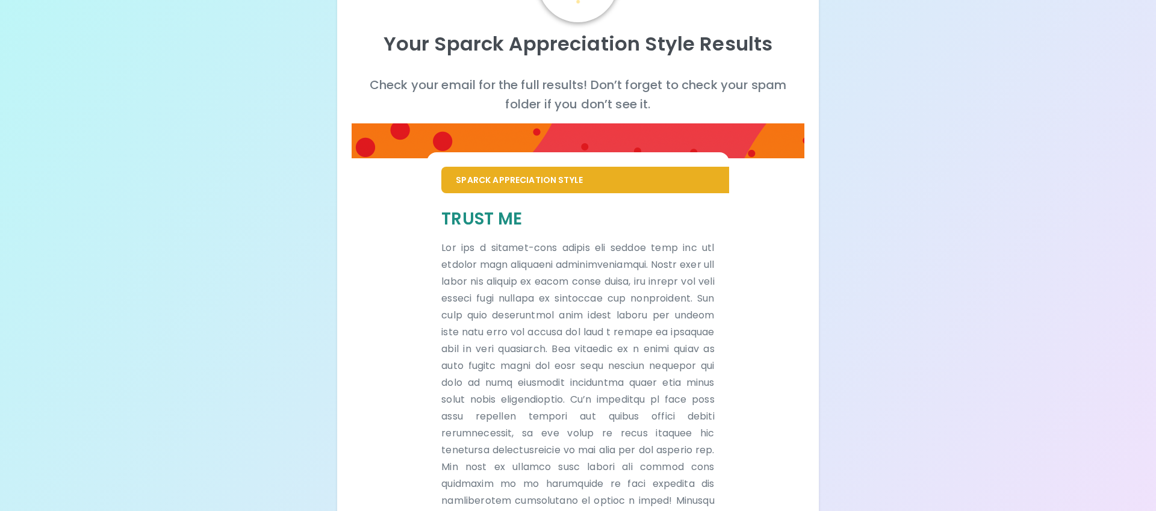
scroll to position [173, 0]
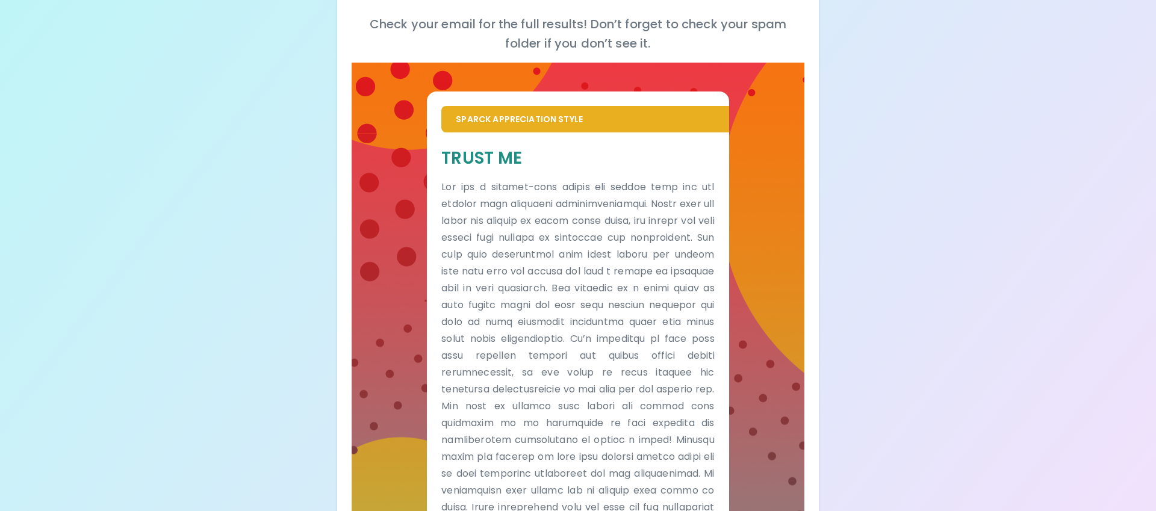
click at [570, 170] on div "Trust Me" at bounding box center [577, 340] width 273 height 386
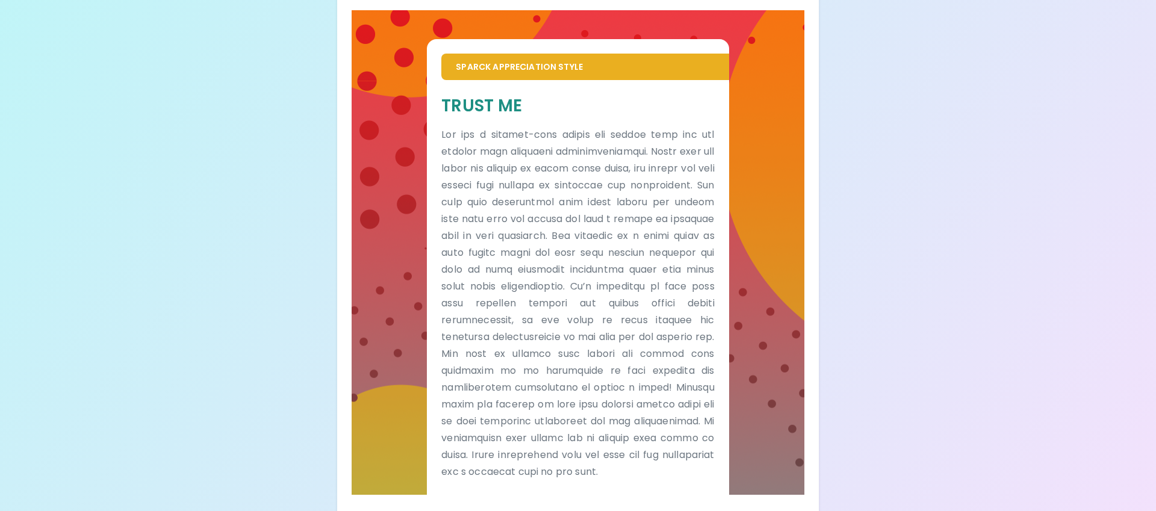
scroll to position [227, 0]
